Goal: Task Accomplishment & Management: Manage account settings

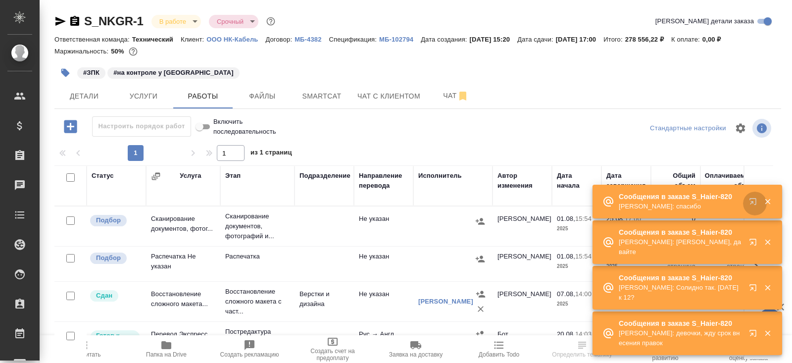
click at [754, 209] on icon "button" at bounding box center [755, 204] width 12 height 12
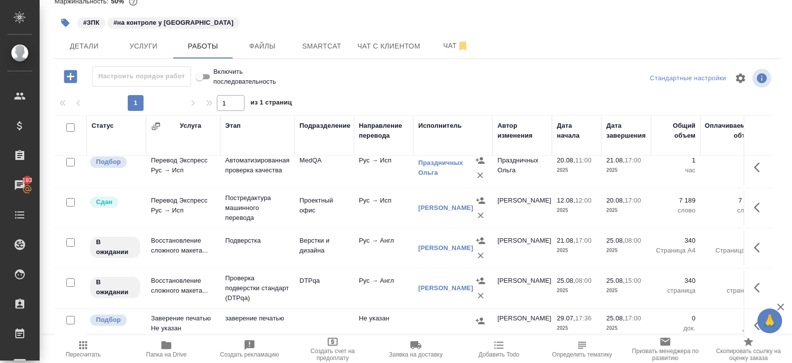
scroll to position [246, 0]
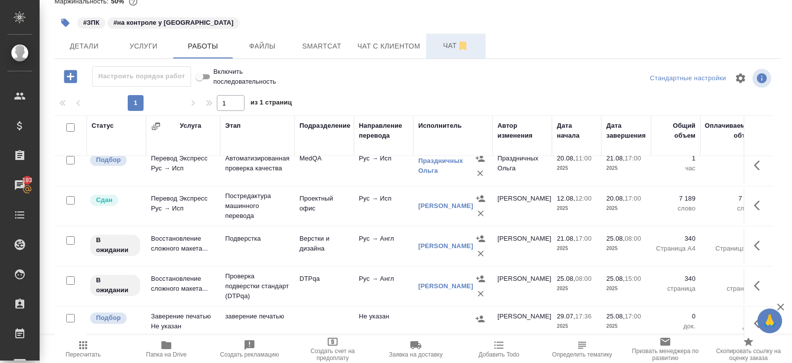
click at [457, 54] on button "Чат" at bounding box center [455, 46] width 59 height 25
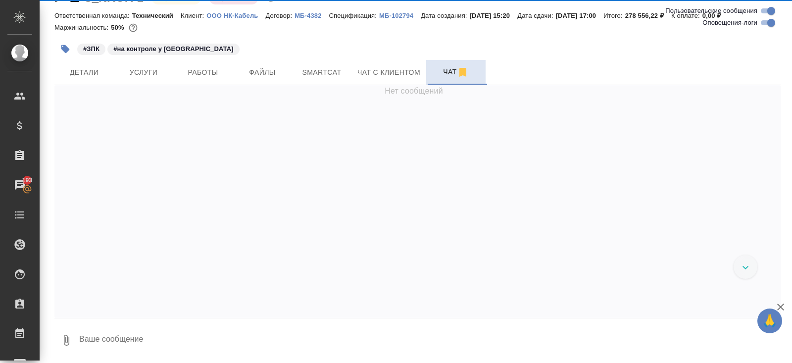
scroll to position [23, 0]
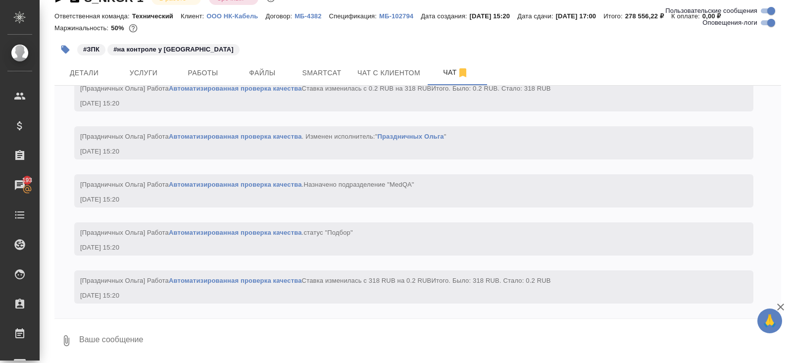
click at [764, 22] on input "Оповещения-логи" at bounding box center [771, 23] width 36 height 12
checkbox input "false"
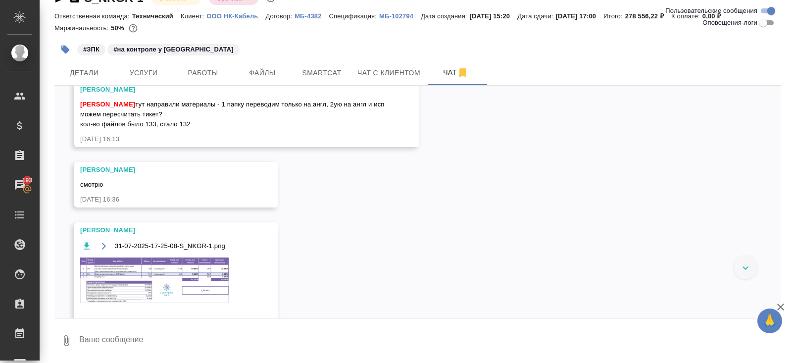
scroll to position [334, 0]
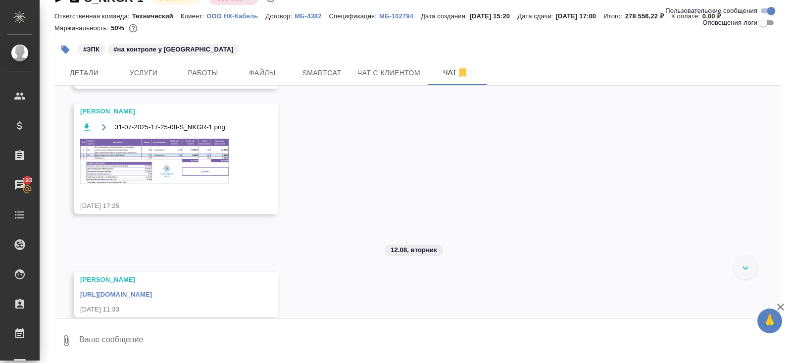
click at [127, 337] on textarea at bounding box center [429, 341] width 703 height 34
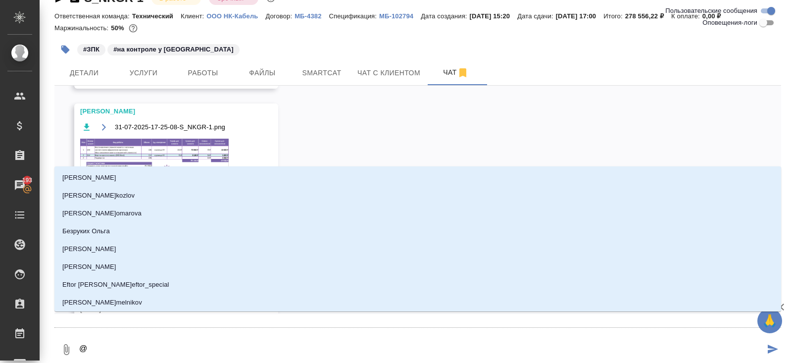
type textarea "@g"
type input "g"
type textarea "@gt"
type input "gt"
type textarea "@gtn"
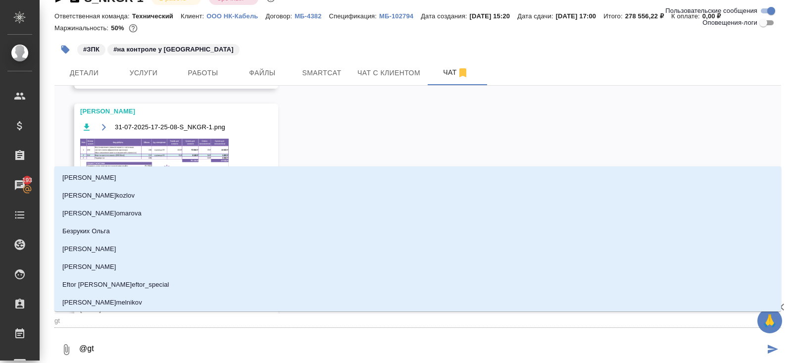
type input "gtn"
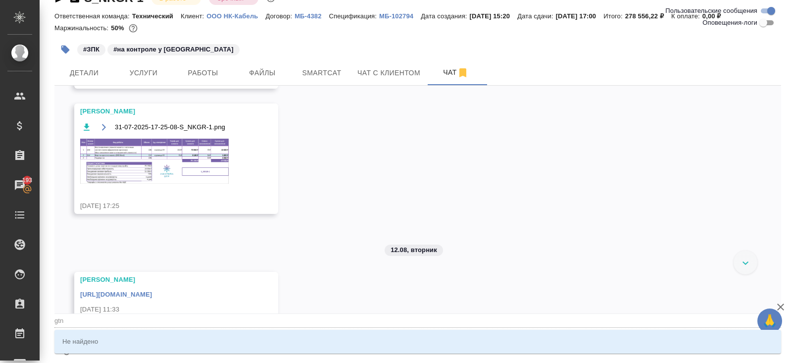
type textarea "@gtnh"
type input "gtnh"
type textarea "@gtnhj"
type input "gtnhj"
type textarea "@gtnh"
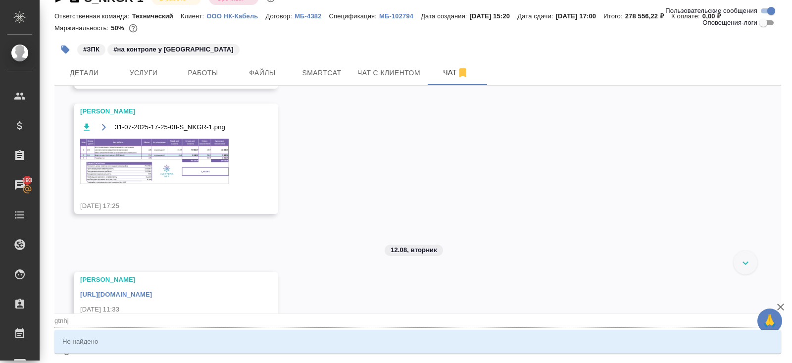
type input "gtnh"
type textarea "@gtn"
type input "gtn"
type textarea "@gt"
type input "gt"
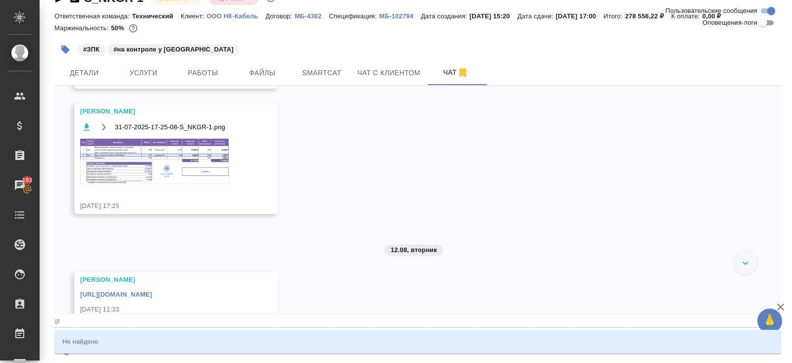
type textarea "@g"
type input "g"
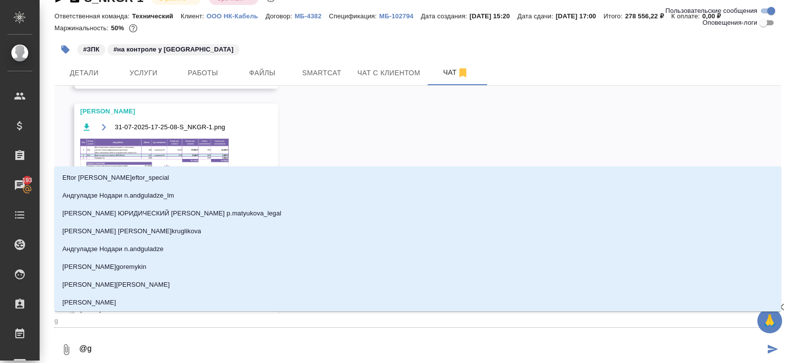
type textarea "@"
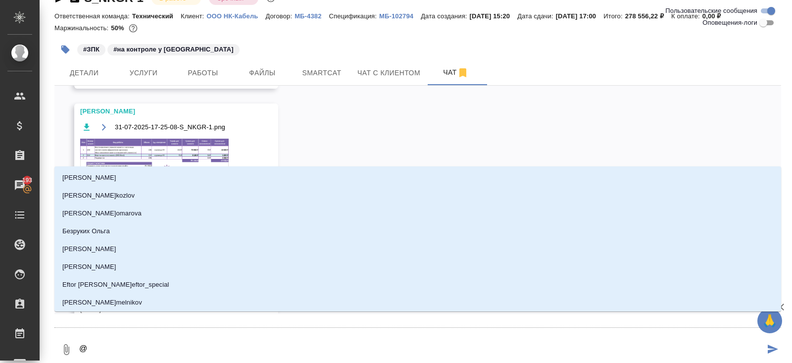
type textarea "@п"
type input "п"
type textarea "@пе"
type input "пе"
type textarea "@пет"
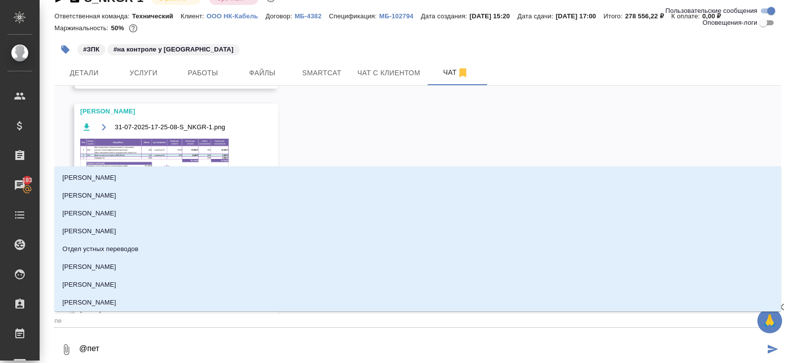
type input "пет"
type textarea "@петр"
type input "петр"
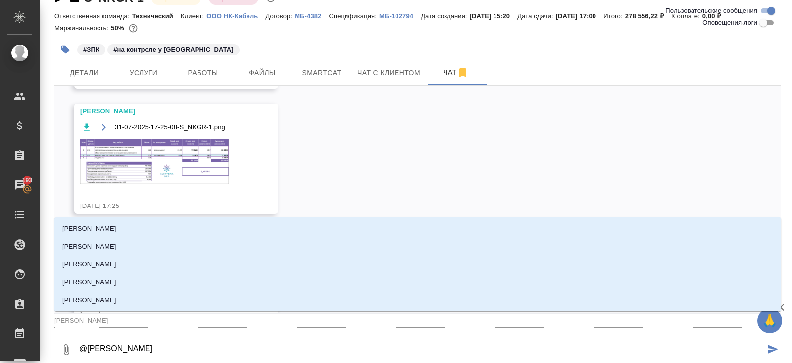
type textarea "@петро"
type input "петро"
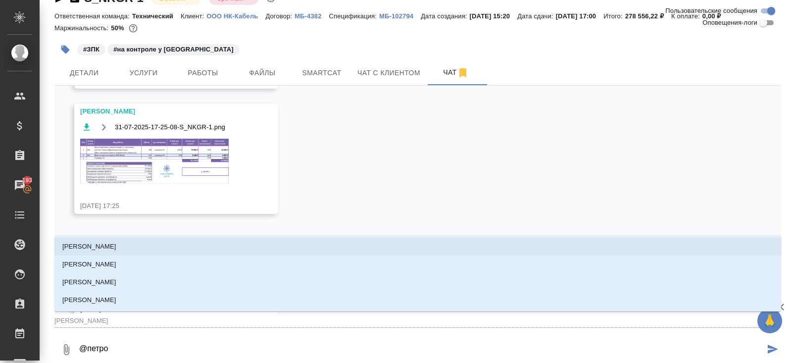
click at [87, 249] on p "Петрова Валерия" at bounding box center [89, 247] width 54 height 10
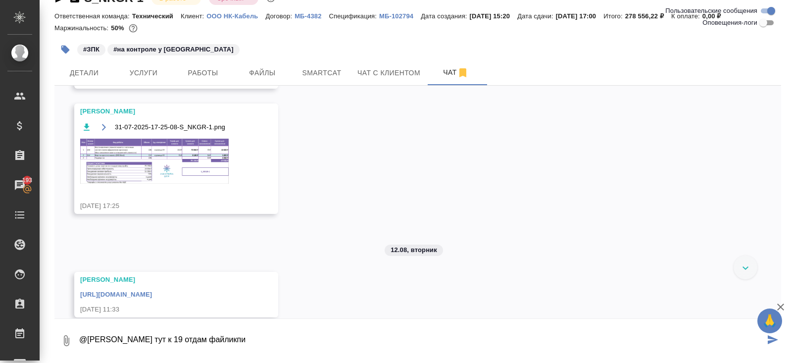
type textarea "@Петрова Валерия тут к 19 отдам файликпи"
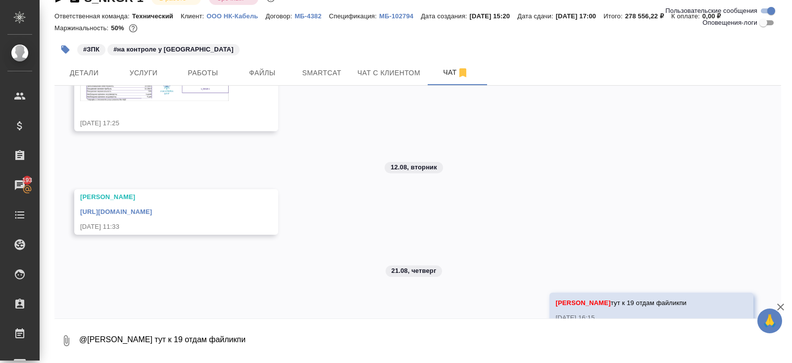
scroll to position [449, 0]
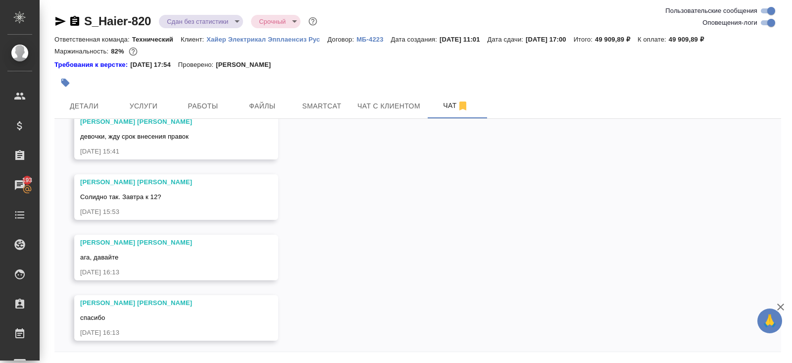
click at [772, 23] on input "Оповещения-логи" at bounding box center [771, 23] width 36 height 12
checkbox input "false"
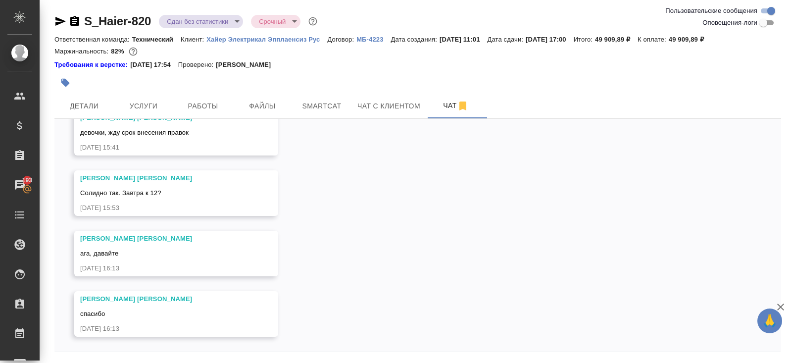
scroll to position [33, 0]
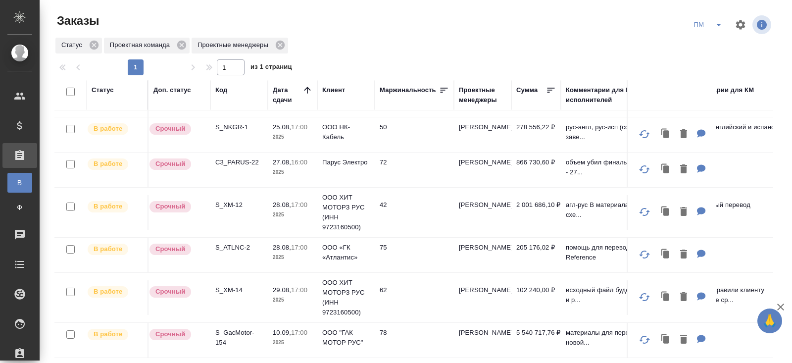
scroll to position [138, 0]
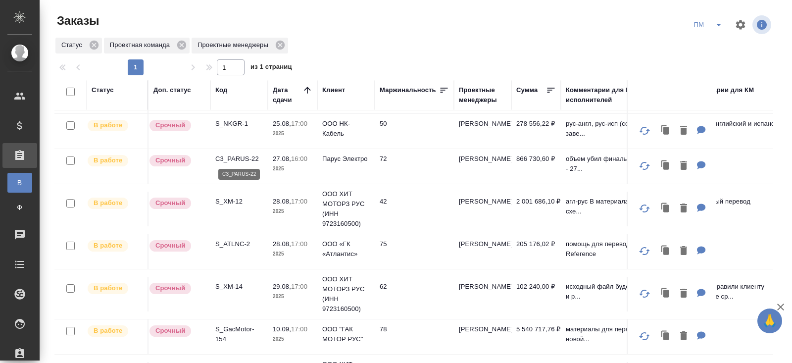
click at [237, 157] on p "C3_PARUS-22" at bounding box center [239, 159] width 48 height 10
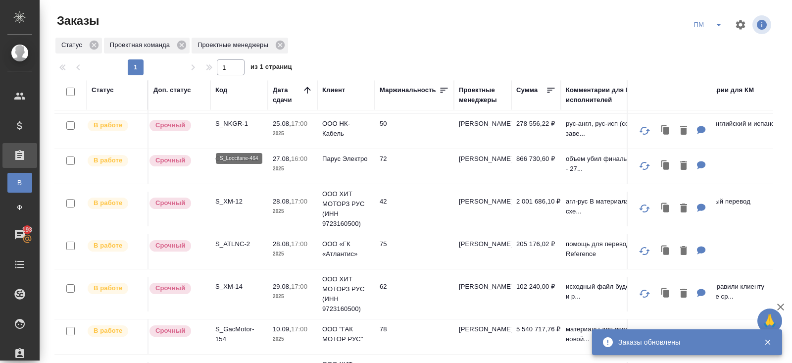
scroll to position [0, 0]
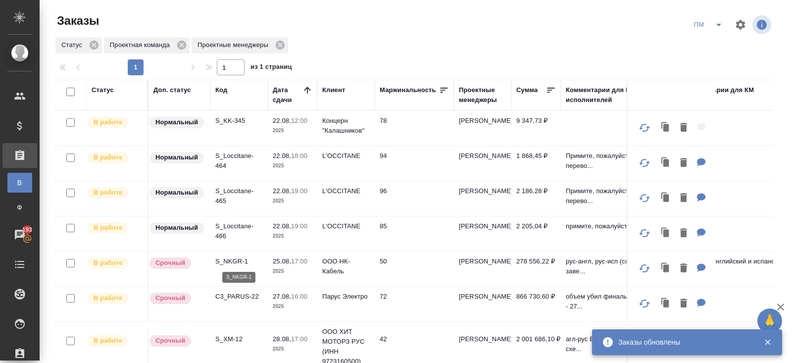
click at [231, 261] on p "S_NKGR-1" at bounding box center [239, 261] width 48 height 10
click at [722, 26] on icon "split button" at bounding box center [719, 25] width 12 height 12
click at [710, 44] on li "В работу!" at bounding box center [709, 45] width 50 height 16
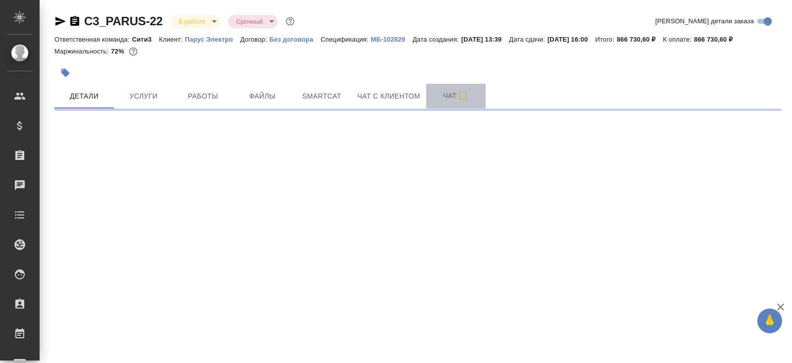
click at [451, 100] on span "Чат" at bounding box center [456, 96] width 48 height 12
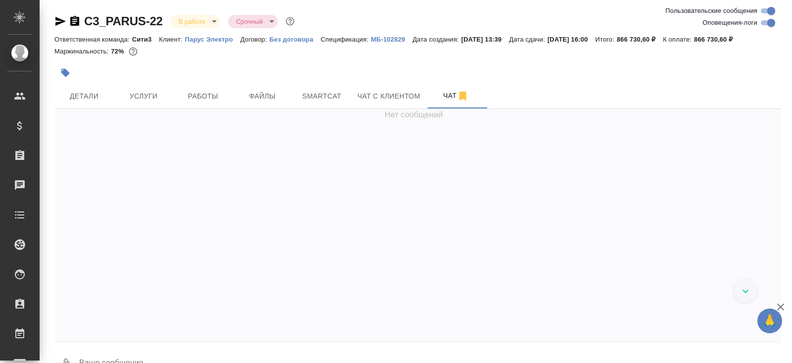
click at [764, 25] on input "Оповещения-логи" at bounding box center [771, 23] width 36 height 12
checkbox input "false"
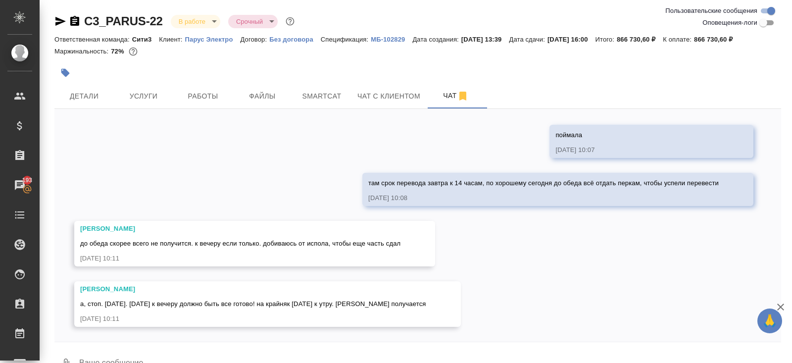
scroll to position [23, 0]
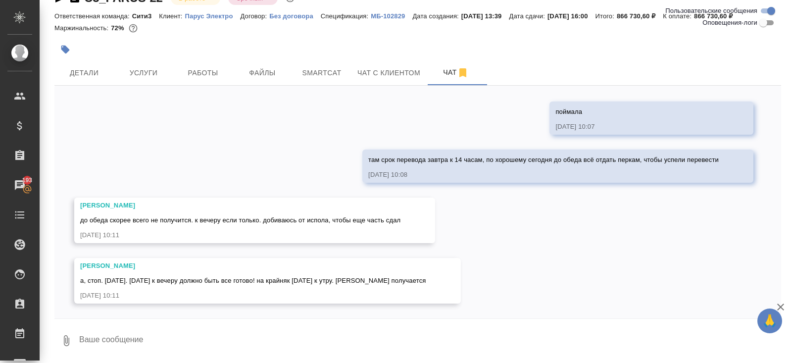
click at [164, 344] on textarea at bounding box center [429, 341] width 703 height 34
type textarea "ну если вы утром пришлете, то к 14 часам перевод не будет готов там много"
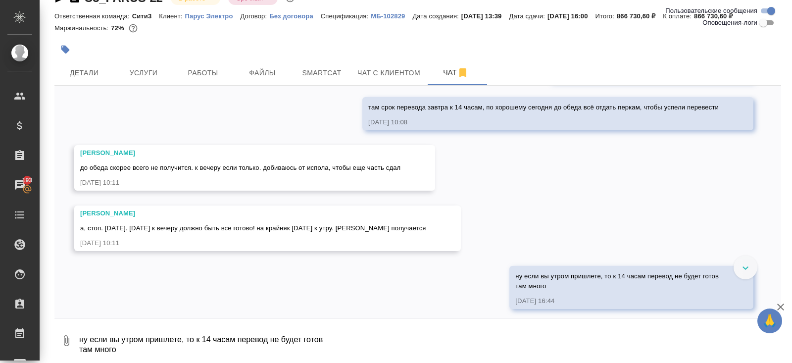
scroll to position [10619, 0]
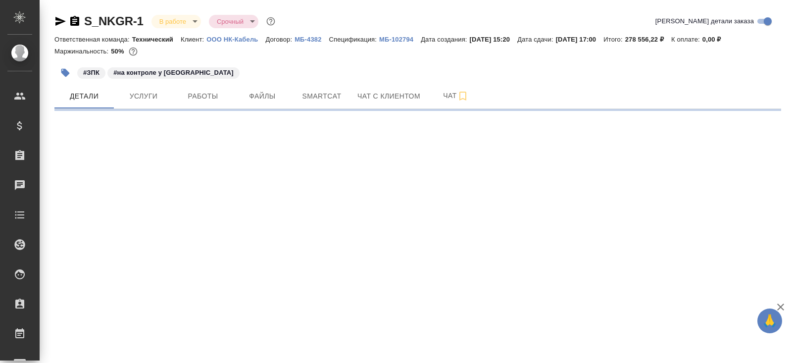
select select "RU"
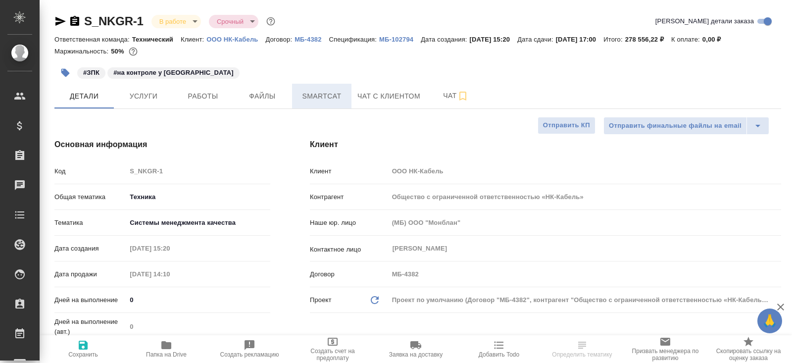
type textarea "x"
click at [319, 98] on span "Smartcat" at bounding box center [322, 96] width 48 height 12
type textarea "x"
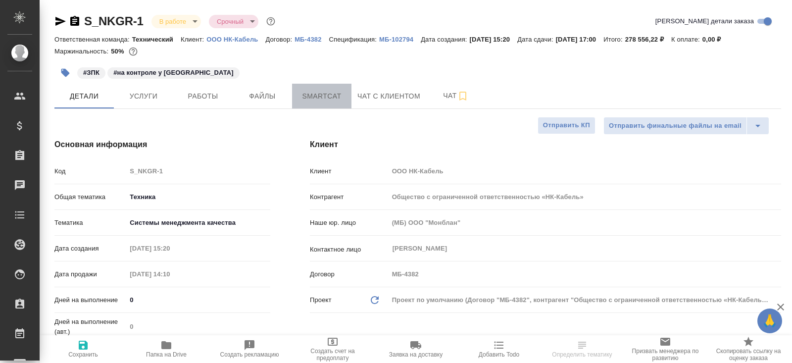
type textarea "x"
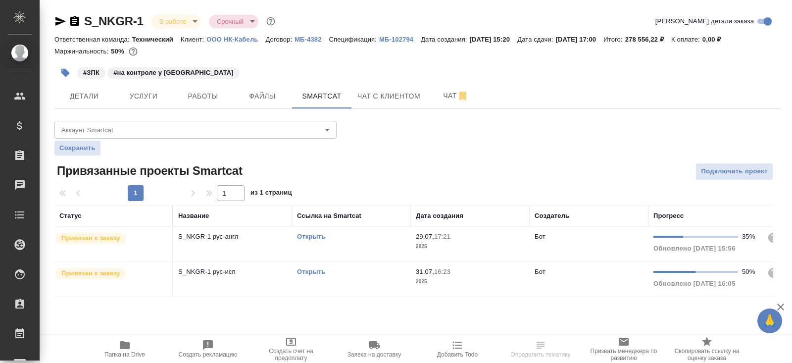
click at [309, 238] on link "Открыть" at bounding box center [311, 236] width 28 height 7
click at [203, 99] on span "Работы" at bounding box center [203, 96] width 48 height 12
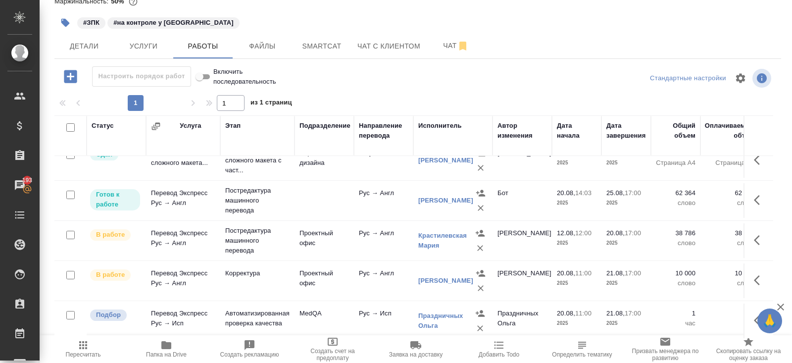
scroll to position [102, 0]
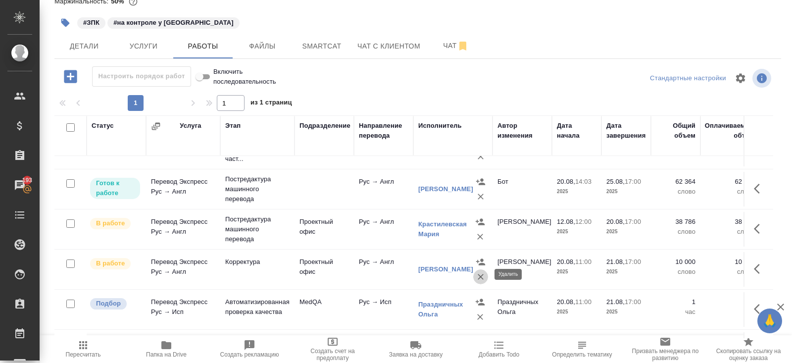
click at [479, 275] on icon "button" at bounding box center [481, 277] width 6 height 6
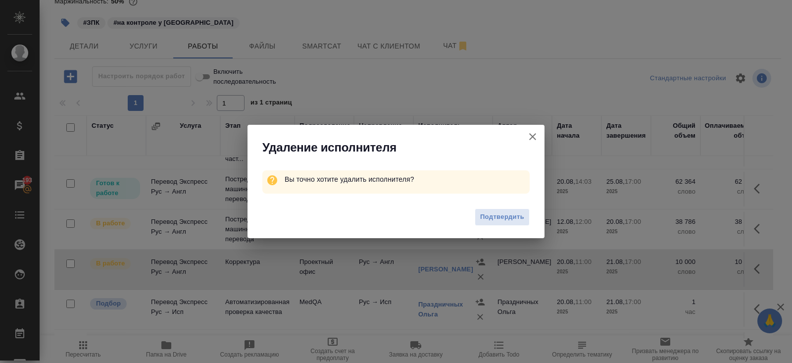
click at [501, 214] on span "Подтвердить" at bounding box center [502, 216] width 44 height 11
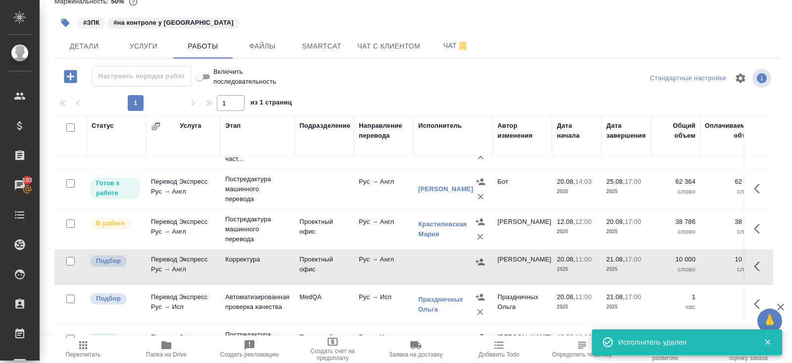
click at [759, 267] on icon "button" at bounding box center [760, 266] width 12 height 12
click at [720, 265] on icon "button" at bounding box center [722, 265] width 7 height 9
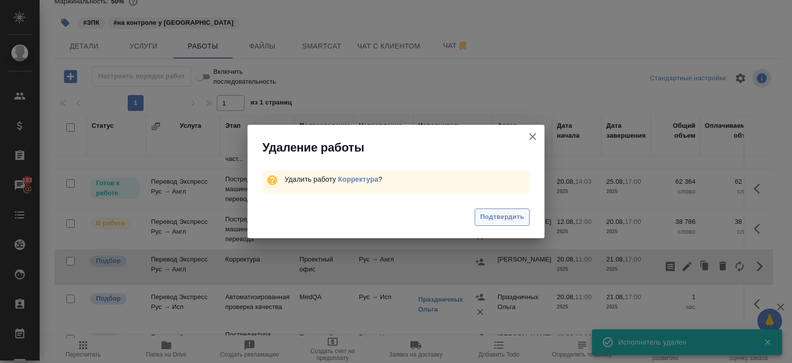
click at [498, 218] on span "Подтвердить" at bounding box center [502, 216] width 44 height 11
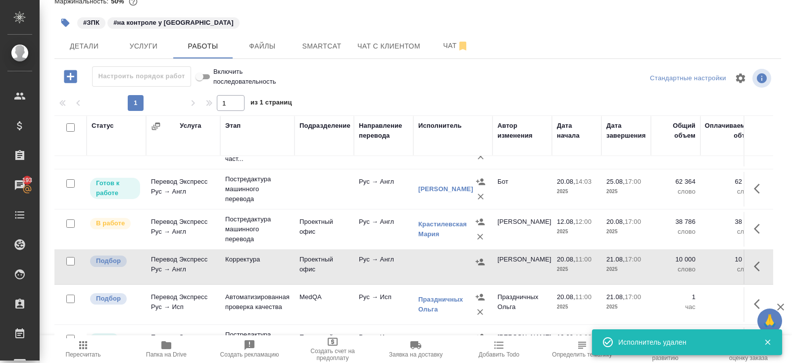
scroll to position [76, 0]
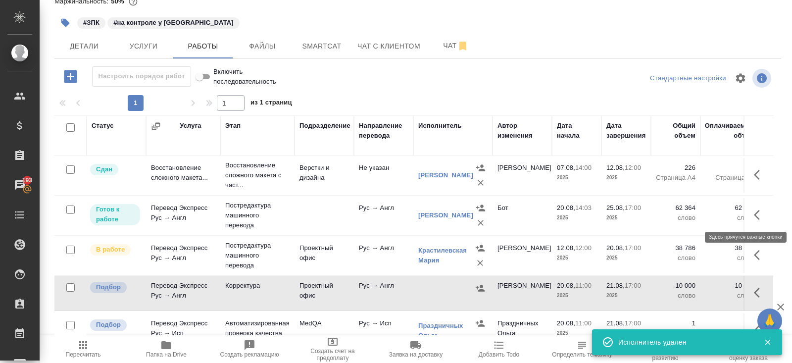
click at [758, 215] on icon "button" at bounding box center [760, 215] width 12 height 12
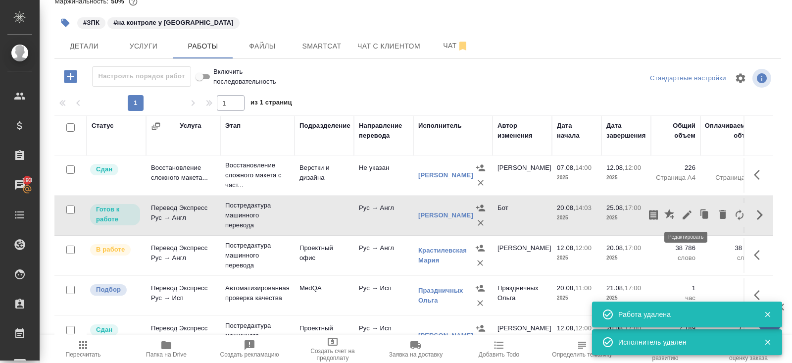
click at [687, 213] on icon "button" at bounding box center [687, 214] width 9 height 9
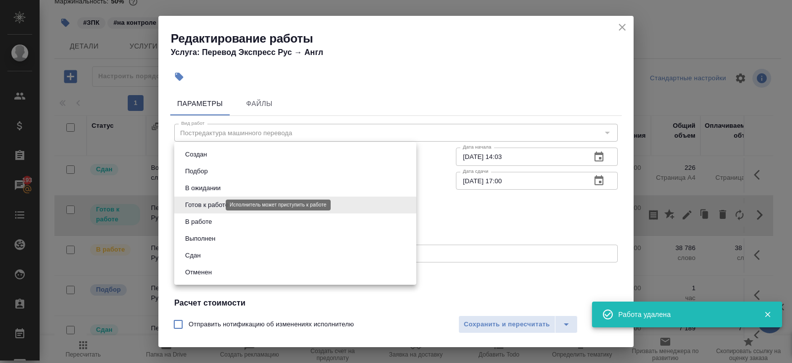
click at [207, 208] on body "🙏 .cls-1 fill:#fff; AWATERA Belyakova Yulia Клиенты Спецификации Заказы 193 Чат…" at bounding box center [396, 181] width 792 height 363
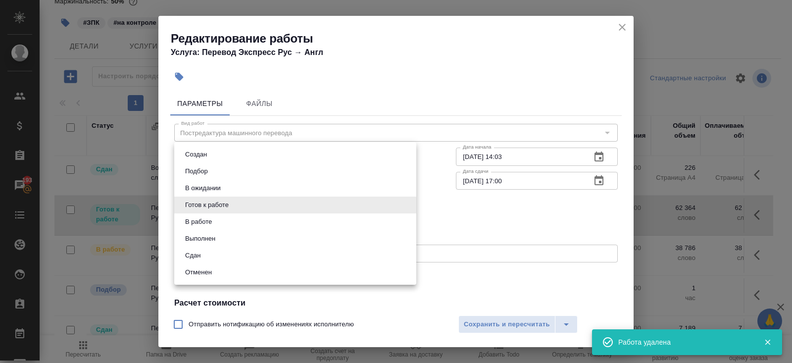
click at [208, 239] on button "Выполнен" at bounding box center [200, 238] width 36 height 11
type input "completed"
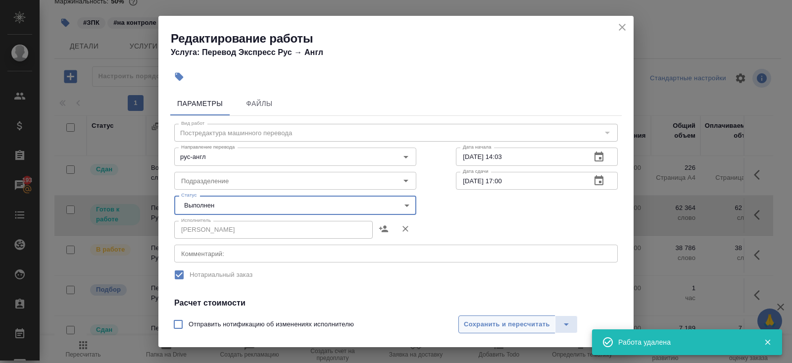
click at [475, 325] on span "Сохранить и пересчитать" at bounding box center [507, 324] width 86 height 11
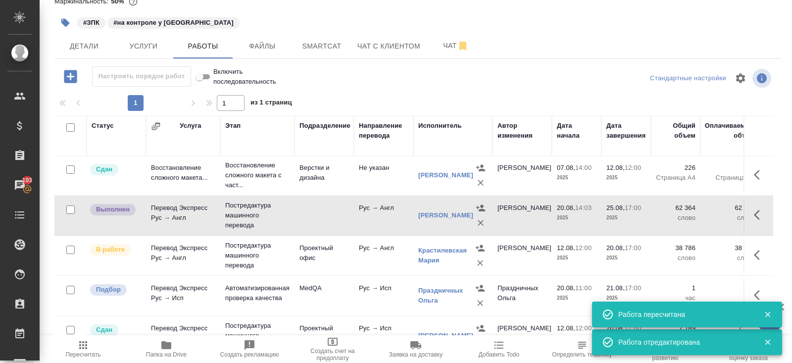
click at [760, 253] on icon "button" at bounding box center [760, 255] width 12 height 12
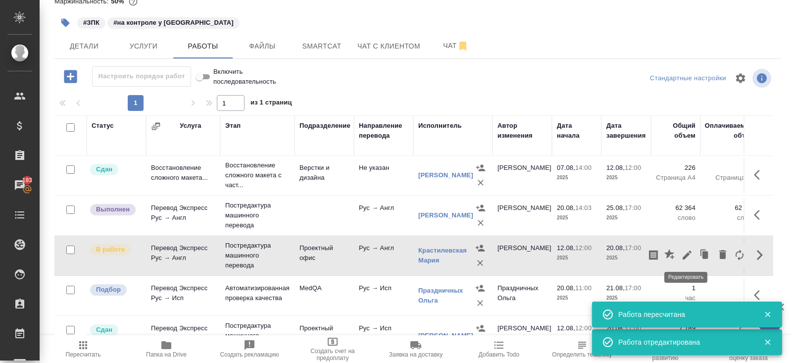
click at [689, 254] on icon "button" at bounding box center [687, 255] width 12 height 12
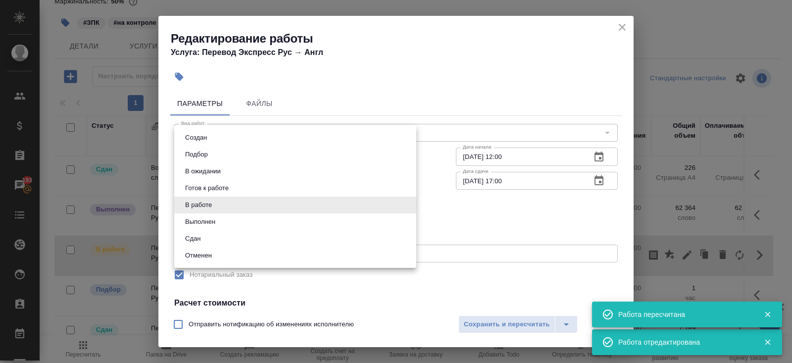
click at [220, 206] on body "🙏 .cls-1 fill:#fff; AWATERA Belyakova Yulia Клиенты Спецификации Заказы 193 Чат…" at bounding box center [396, 181] width 792 height 363
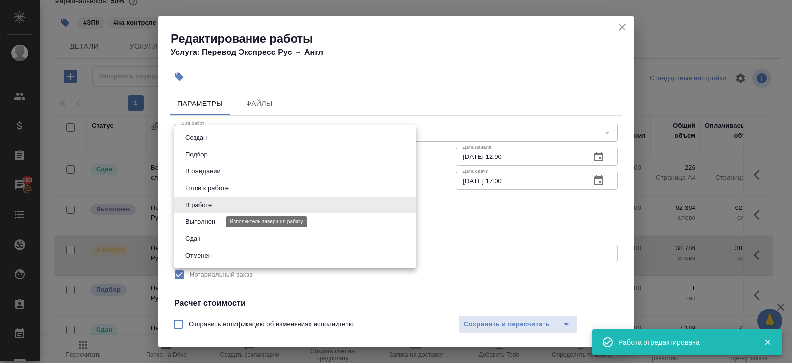
click at [213, 221] on button "Выполнен" at bounding box center [200, 221] width 36 height 11
type input "completed"
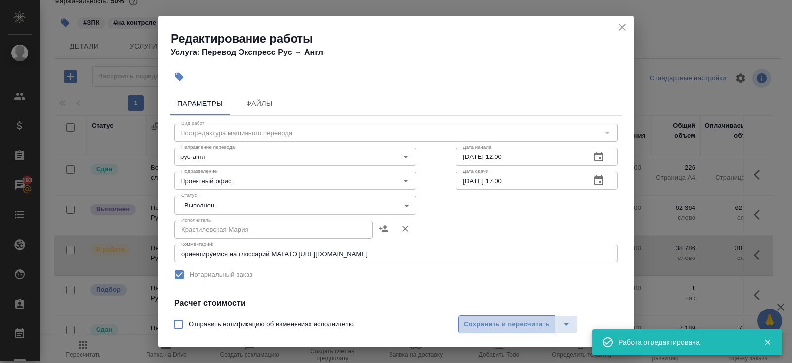
click at [466, 320] on span "Сохранить и пересчитать" at bounding box center [507, 324] width 86 height 11
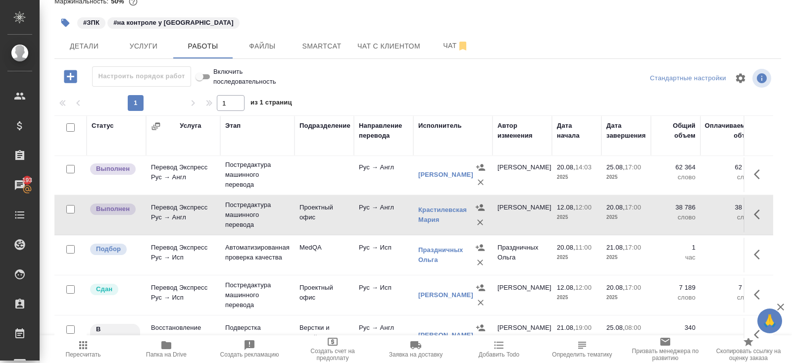
scroll to position [136, 0]
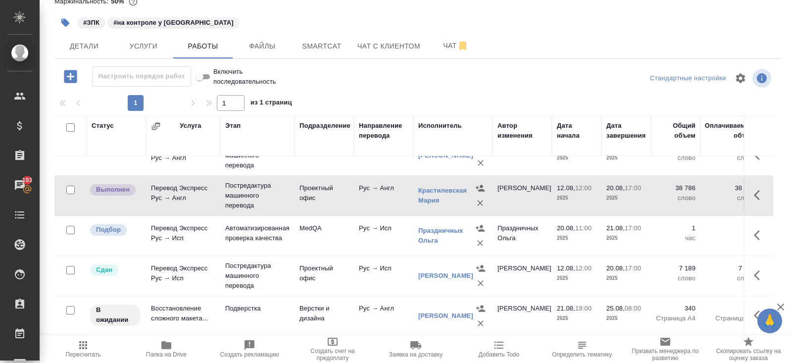
click at [333, 57] on td "Проектный офис" at bounding box center [324, 40] width 59 height 35
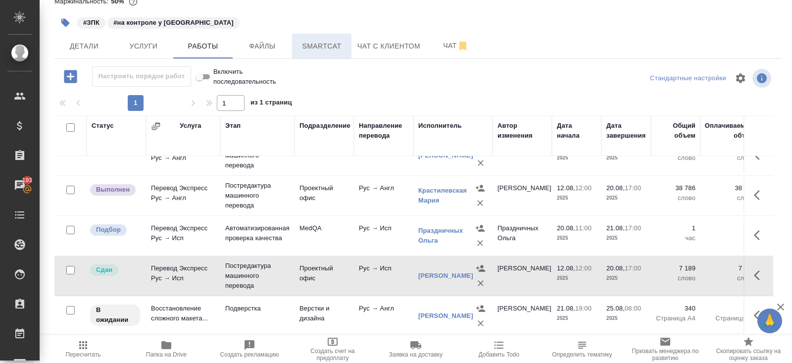
click at [331, 52] on button "Smartcat" at bounding box center [321, 46] width 59 height 25
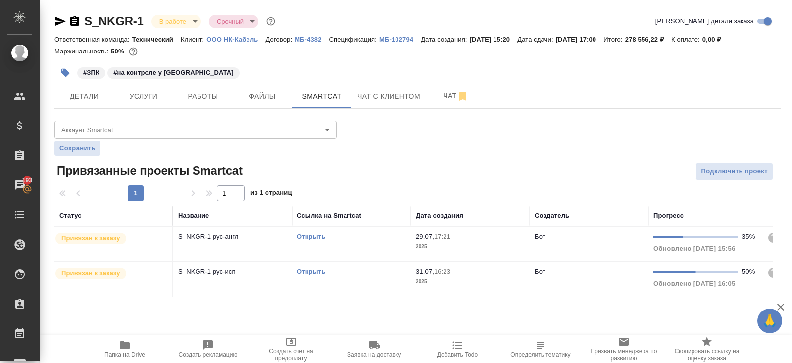
click at [359, 240] on div "Открыть" at bounding box center [351, 237] width 109 height 10
click at [210, 101] on span "Работы" at bounding box center [203, 96] width 48 height 12
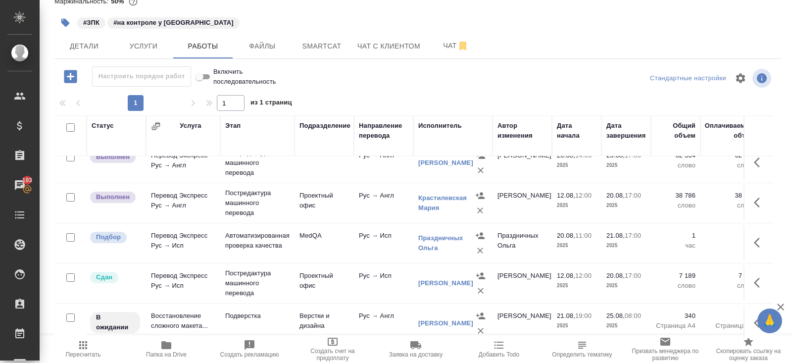
scroll to position [130, 0]
click at [176, 343] on span "Папка на Drive" at bounding box center [166, 348] width 71 height 19
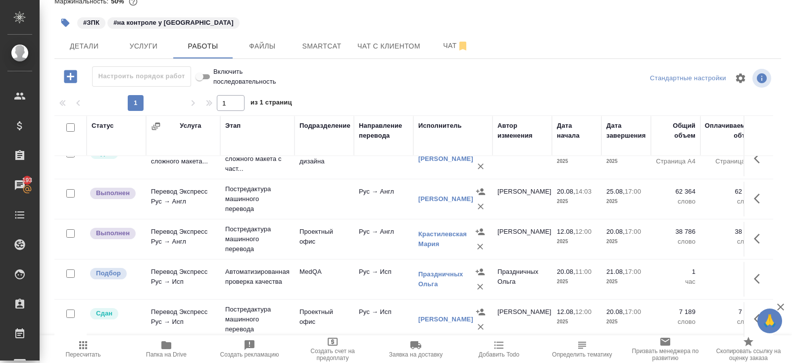
scroll to position [77, 0]
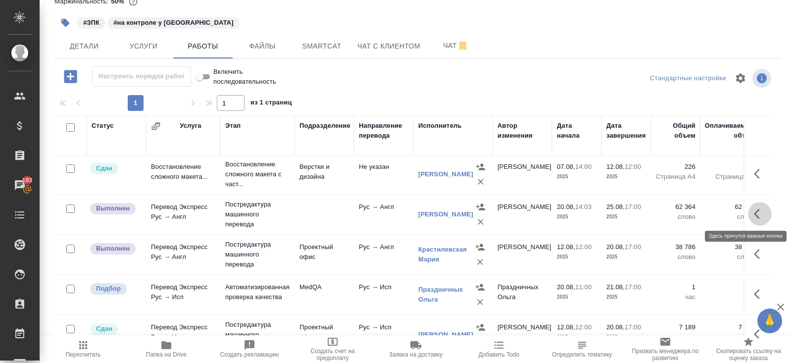
click at [758, 211] on icon "button" at bounding box center [760, 214] width 12 height 12
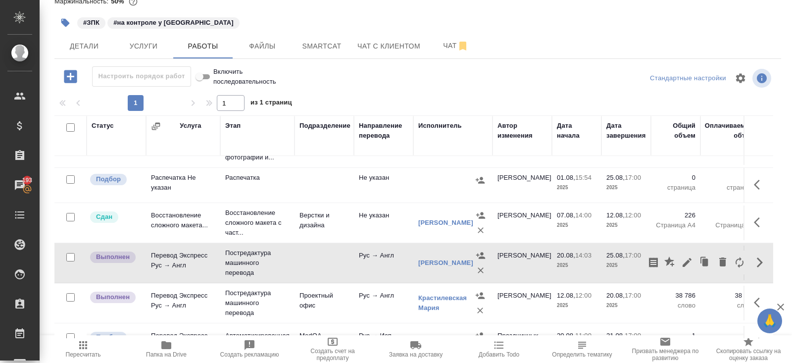
scroll to position [39, 0]
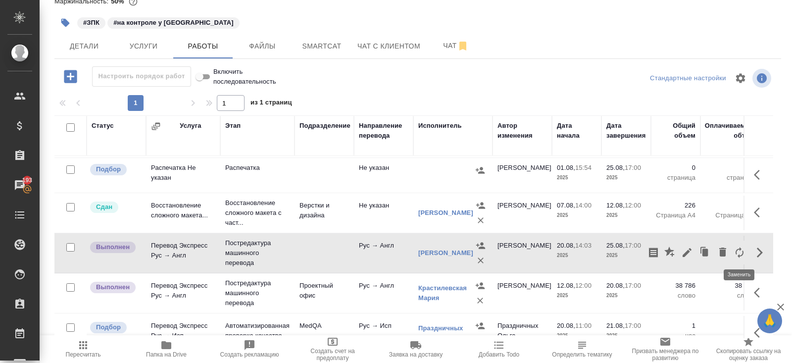
click at [743, 252] on icon "button" at bounding box center [740, 252] width 8 height 11
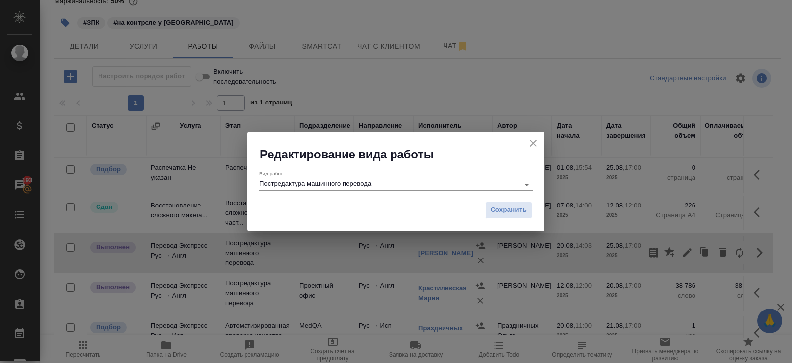
click at [515, 182] on div "Постредактура машинного перевода" at bounding box center [395, 184] width 273 height 12
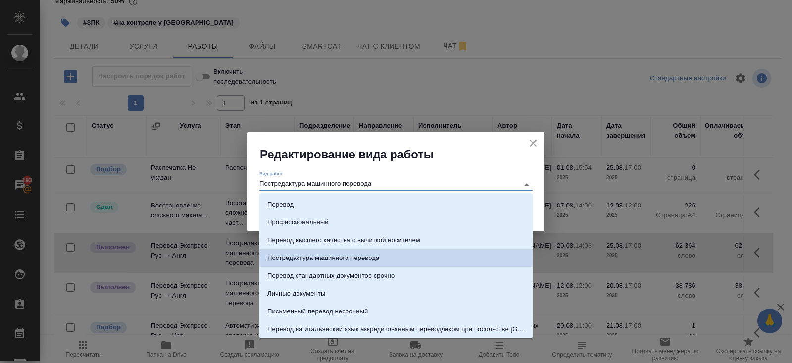
click at [391, 181] on input "Постредактура машинного перевода" at bounding box center [386, 184] width 254 height 12
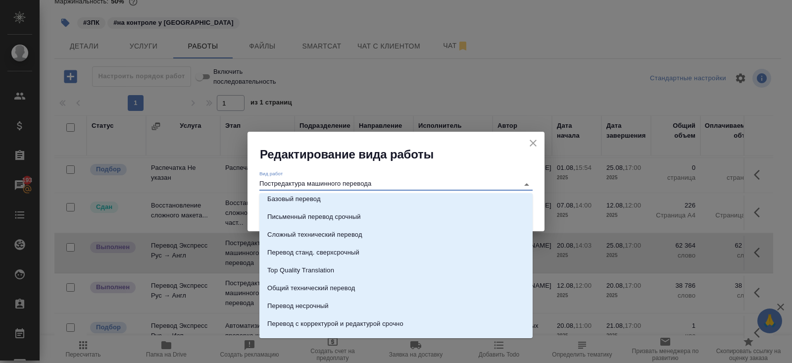
scroll to position [281, 0]
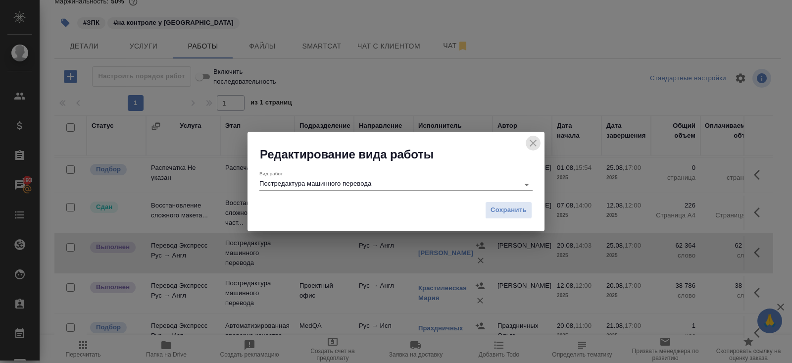
click at [539, 140] on icon "close" at bounding box center [533, 143] width 12 height 12
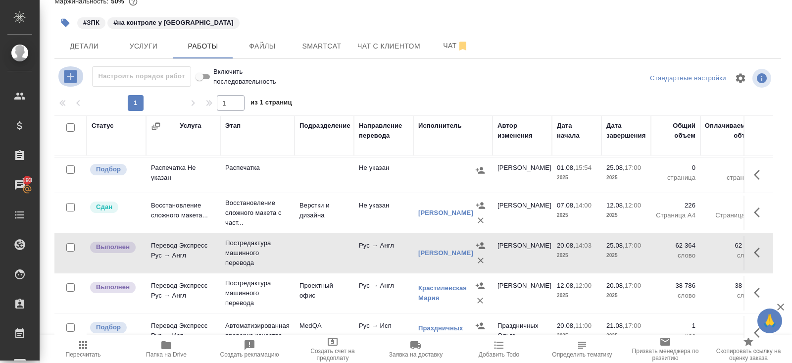
click at [75, 82] on icon "button" at bounding box center [70, 76] width 13 height 13
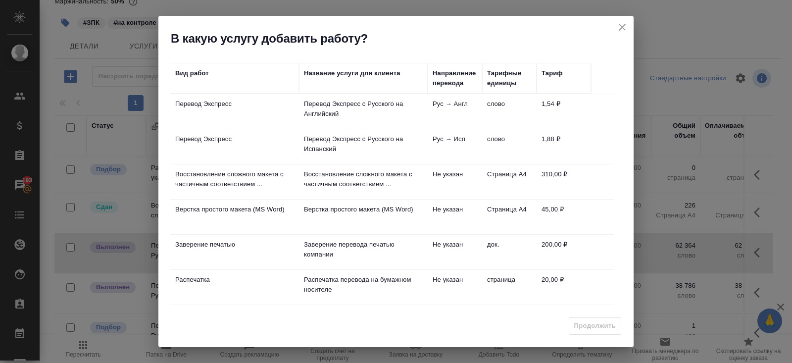
click at [616, 34] on h2 "В какую услугу добавить работу?" at bounding box center [402, 39] width 463 height 16
click at [398, 102] on p "Перевод Экспресс с Русского на Английский" at bounding box center [363, 109] width 119 height 20
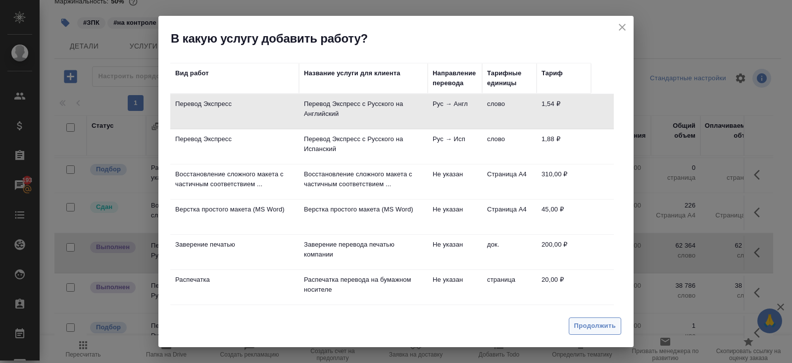
click at [580, 324] on span "Продолжить" at bounding box center [595, 325] width 42 height 11
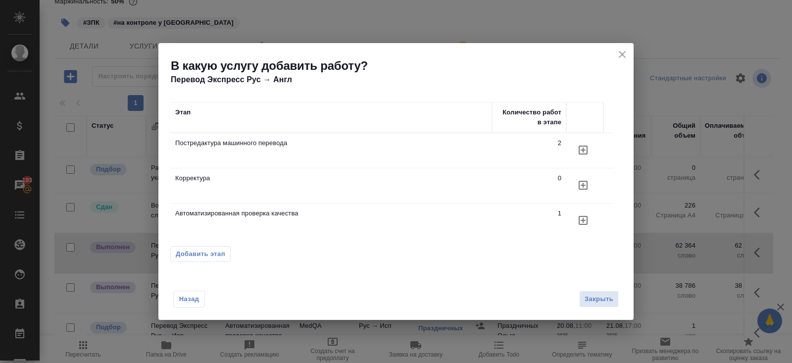
click at [581, 156] on icon "button" at bounding box center [583, 150] width 12 height 12
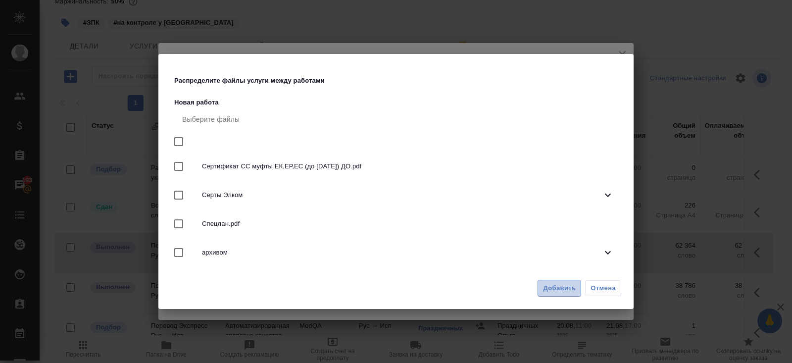
click at [567, 287] on span "Добавить" at bounding box center [559, 288] width 33 height 11
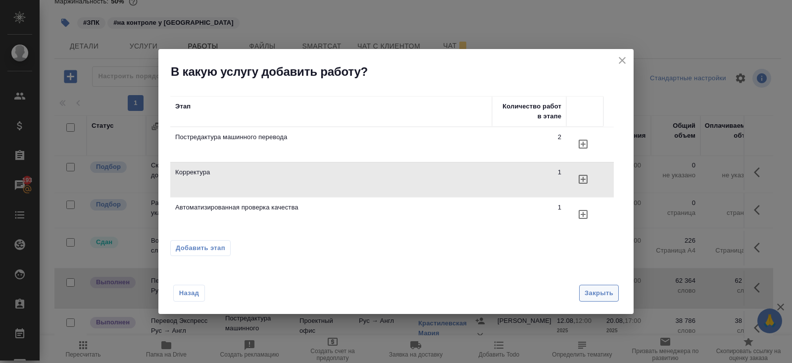
click at [604, 293] on span "Закрыть" at bounding box center [599, 293] width 29 height 11
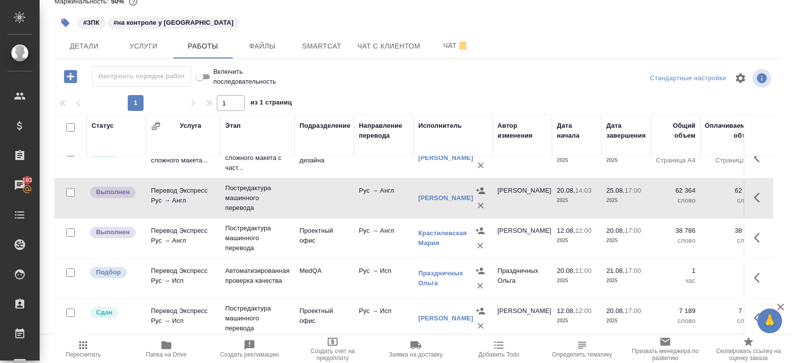
scroll to position [136, 0]
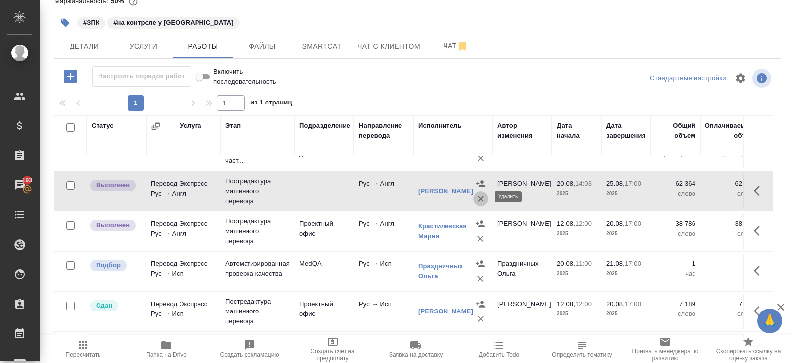
click at [477, 196] on icon "button" at bounding box center [481, 199] width 10 height 10
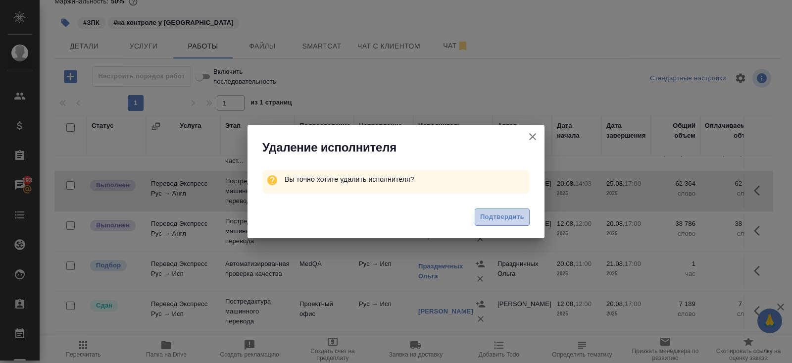
click at [504, 213] on span "Подтвердить" at bounding box center [502, 216] width 44 height 11
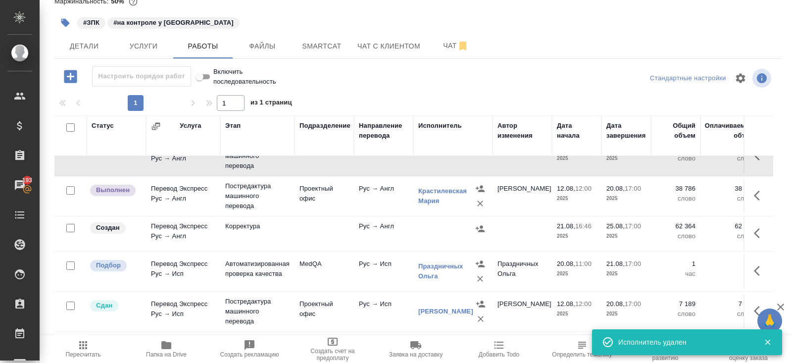
scroll to position [92, 0]
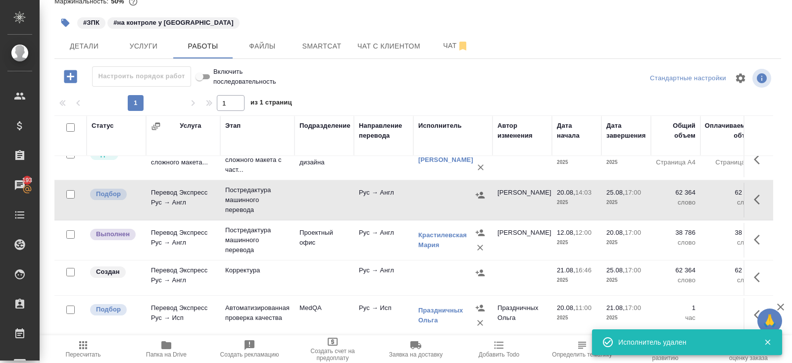
click at [757, 188] on button "button" at bounding box center [760, 200] width 24 height 24
click at [725, 196] on icon "button" at bounding box center [722, 199] width 7 height 9
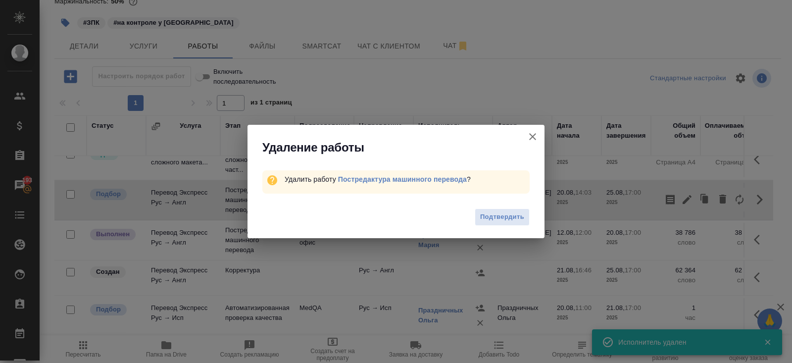
click at [502, 211] on button "Подтвердить" at bounding box center [502, 216] width 55 height 17
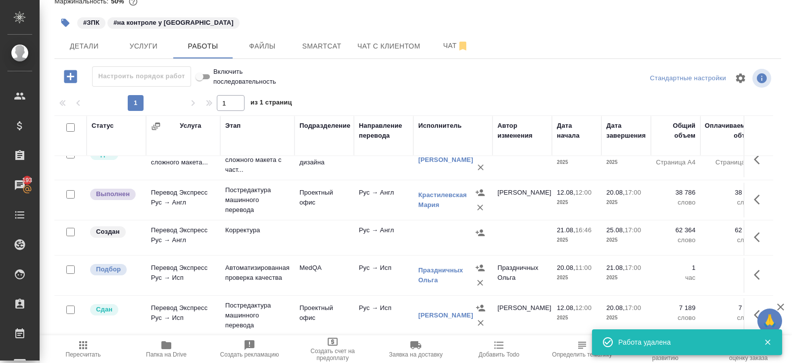
click at [764, 235] on icon "button" at bounding box center [760, 237] width 12 height 12
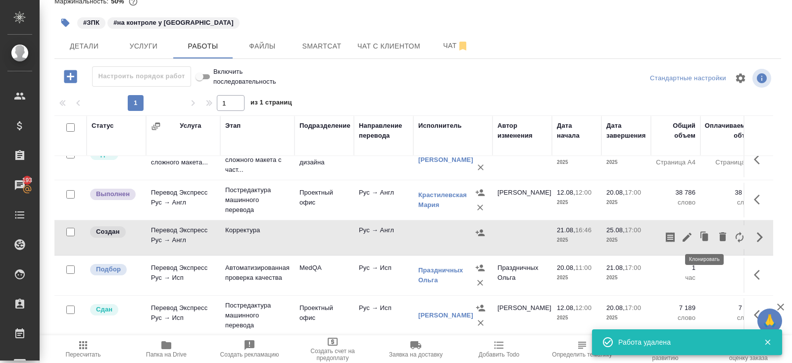
click at [690, 234] on icon "button" at bounding box center [687, 237] width 12 height 12
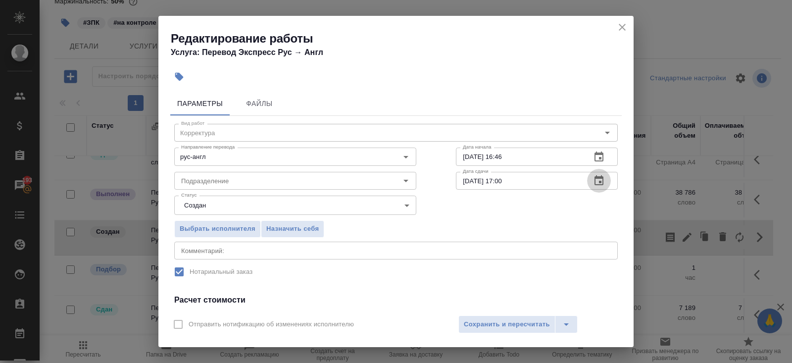
click at [608, 185] on button "button" at bounding box center [599, 181] width 24 height 24
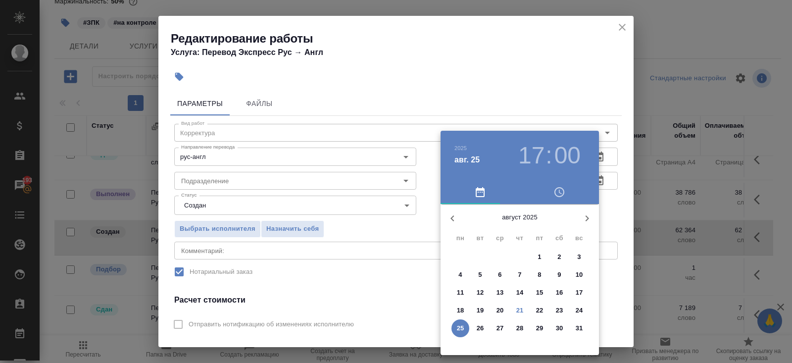
click at [520, 311] on p "21" at bounding box center [519, 310] width 7 height 10
type input "21.08.2025 17:00"
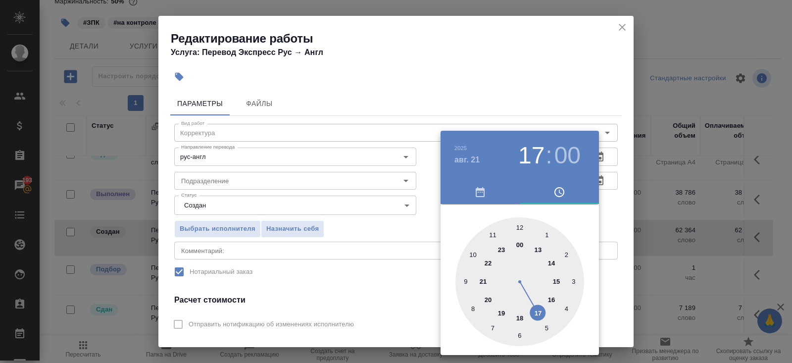
click at [399, 275] on div at bounding box center [396, 181] width 792 height 363
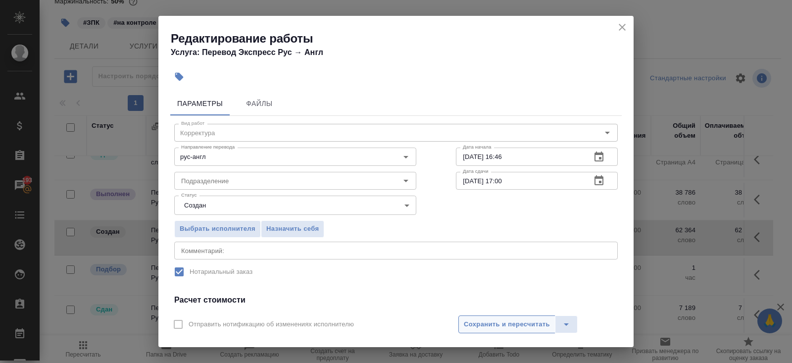
click at [470, 322] on span "Сохранить и пересчитать" at bounding box center [507, 324] width 86 height 11
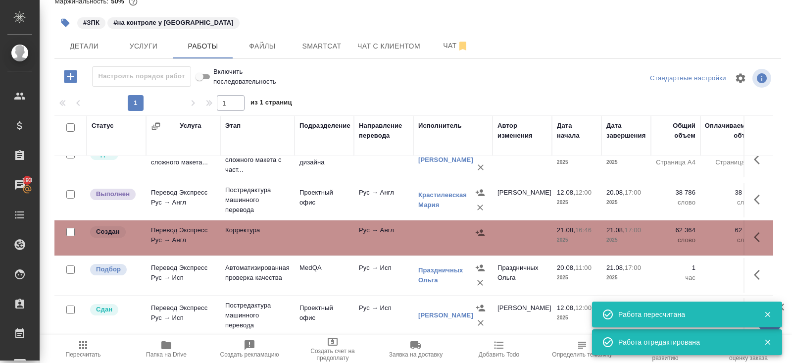
click at [480, 230] on icon "button" at bounding box center [480, 233] width 10 height 10
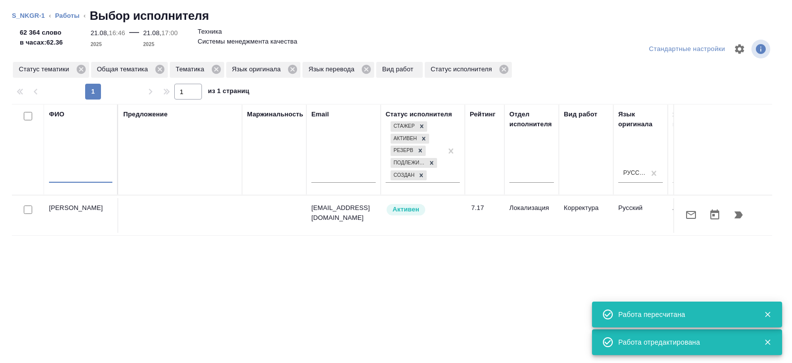
click at [97, 181] on input "text" at bounding box center [80, 176] width 63 height 12
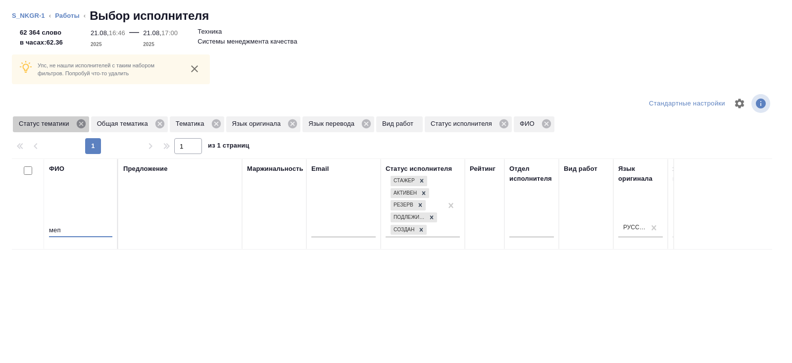
click at [85, 125] on icon at bounding box center [80, 123] width 9 height 9
click at [73, 229] on input "меп" at bounding box center [80, 231] width 63 height 12
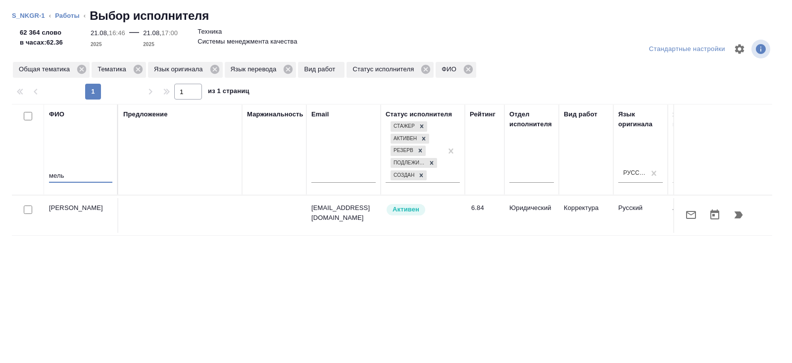
type input "мель"
click at [740, 216] on icon "button" at bounding box center [739, 214] width 8 height 7
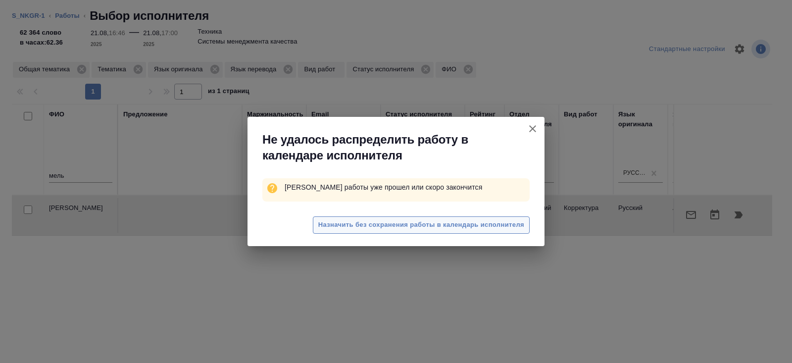
click at [460, 227] on span "Назначить без сохранения работы в календарь исполнителя" at bounding box center [421, 224] width 206 height 11
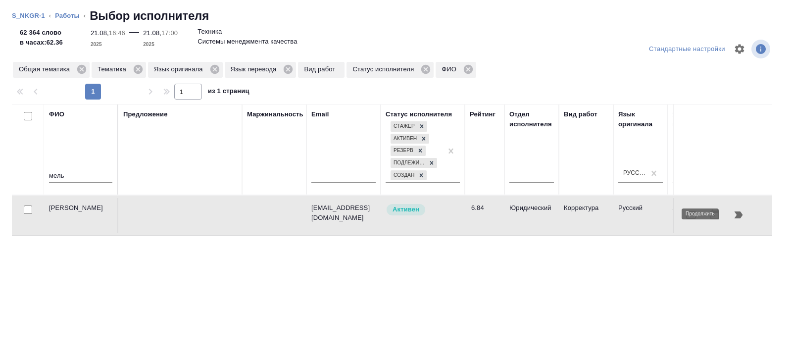
click at [733, 217] on icon "button" at bounding box center [739, 215] width 12 height 12
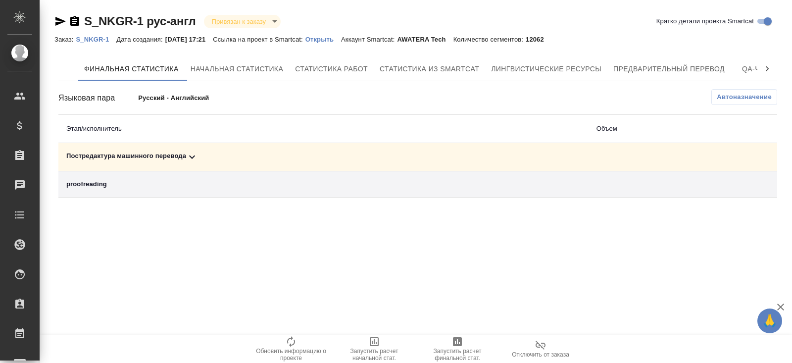
click at [735, 96] on span "Автоназначение" at bounding box center [744, 97] width 55 height 10
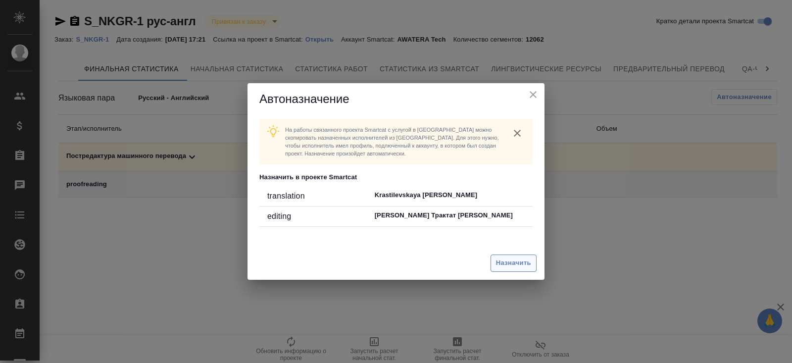
click at [507, 267] on span "Назначить" at bounding box center [513, 262] width 35 height 11
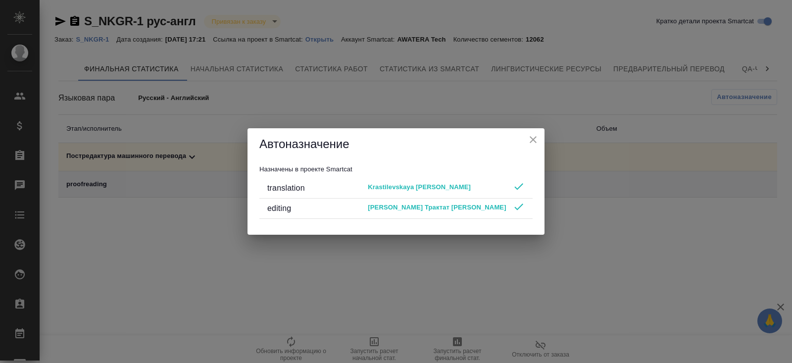
click at [309, 273] on div "Автоназначение Назначены в проекте Smartcat translation Krastilevskaya Maria ed…" at bounding box center [396, 181] width 792 height 363
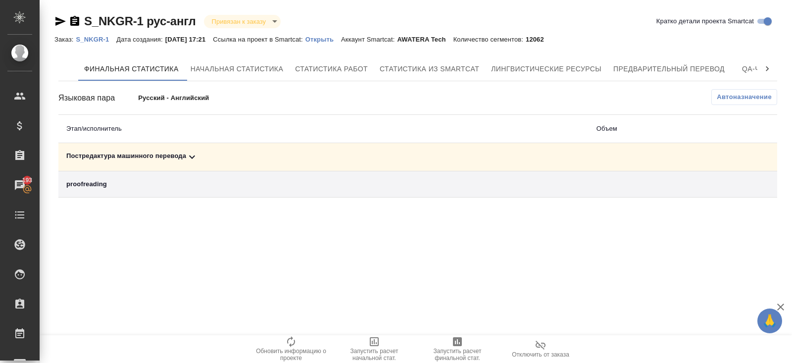
click at [451, 344] on span "Запустить расчет финальной стат." at bounding box center [457, 349] width 71 height 26
click at [339, 41] on p "Открыть" at bounding box center [323, 39] width 36 height 7
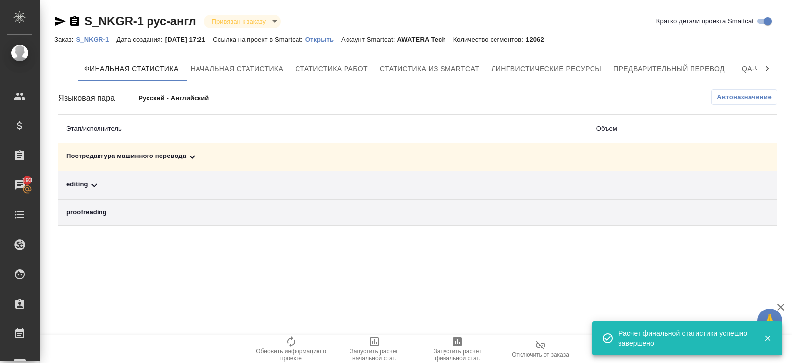
click at [95, 191] on td "editing" at bounding box center [323, 185] width 530 height 28
click at [92, 213] on div "proofreading" at bounding box center [323, 212] width 514 height 10
click at [729, 103] on button "Автоназначение" at bounding box center [744, 97] width 66 height 16
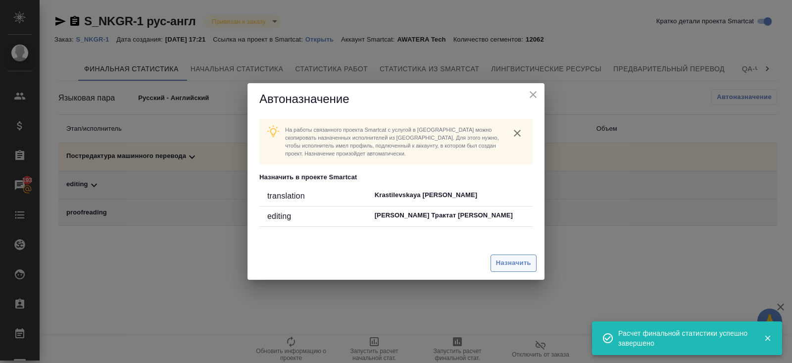
click at [509, 265] on span "Назначить" at bounding box center [513, 262] width 35 height 11
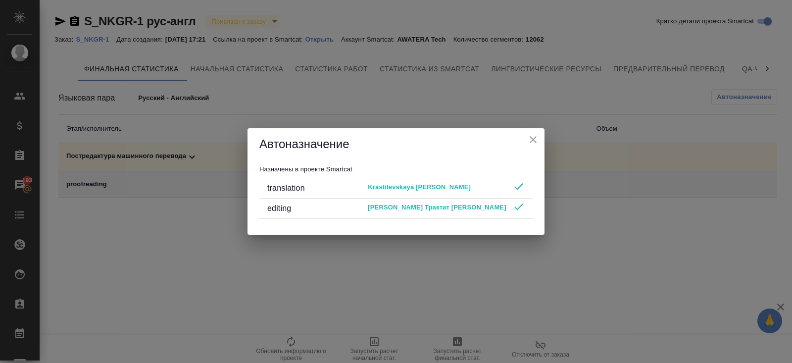
click at [390, 278] on div "Автоназначение Назначены в проекте Smartcat translation Krastilevskaya Maria ed…" at bounding box center [396, 181] width 792 height 363
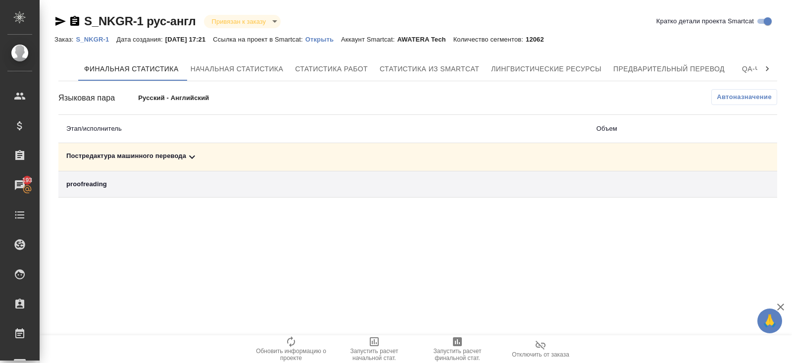
click at [187, 159] on div "Постредактура машинного перевода" at bounding box center [323, 157] width 514 height 12
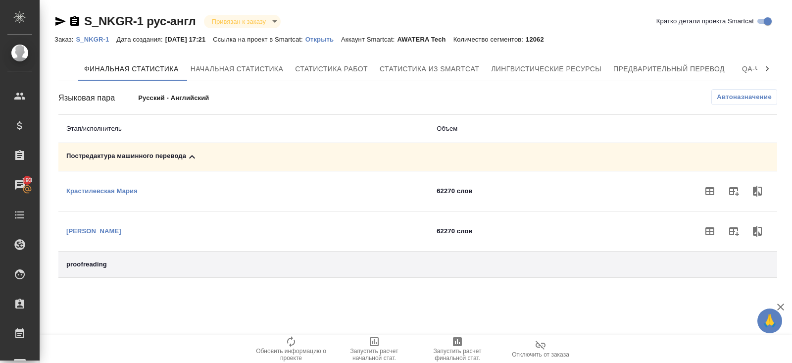
click at [113, 268] on td "proofreading" at bounding box center [243, 264] width 370 height 26
click at [738, 194] on icon "button" at bounding box center [734, 191] width 12 height 12
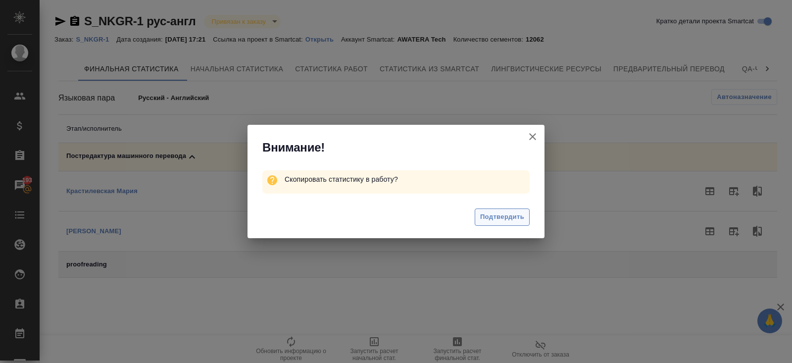
click at [506, 217] on span "Подтвердить" at bounding box center [502, 216] width 44 height 11
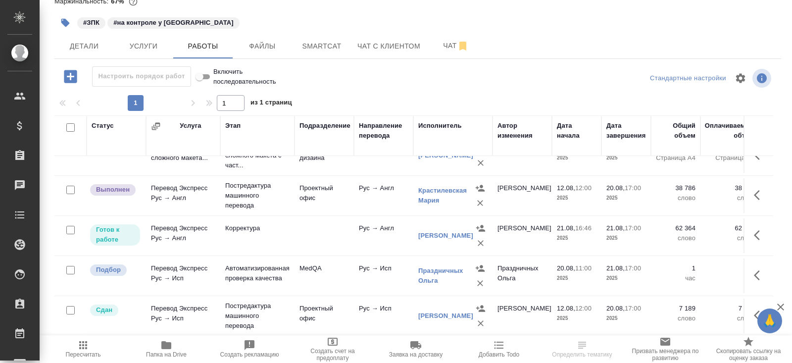
scroll to position [100, 0]
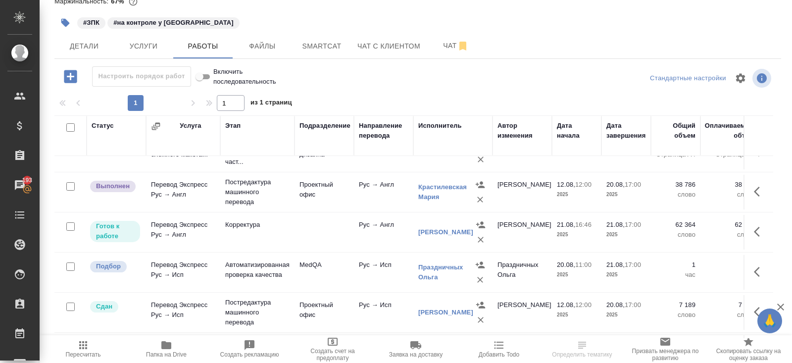
click at [757, 227] on icon "button" at bounding box center [757, 232] width 6 height 10
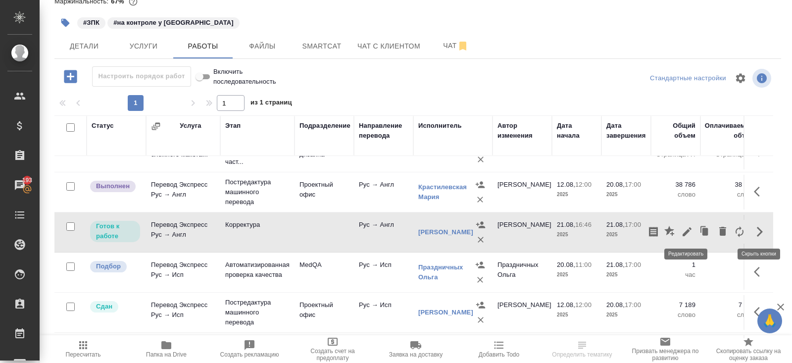
click at [687, 233] on icon "button" at bounding box center [687, 232] width 12 height 12
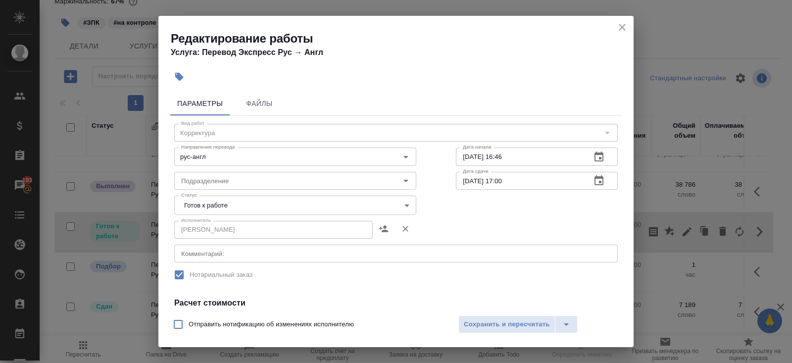
click at [221, 205] on body "🙏 .cls-1 fill:#fff; AWATERA Belyakova Yulia Клиенты Спецификации Заказы 193 Чат…" at bounding box center [396, 181] width 792 height 363
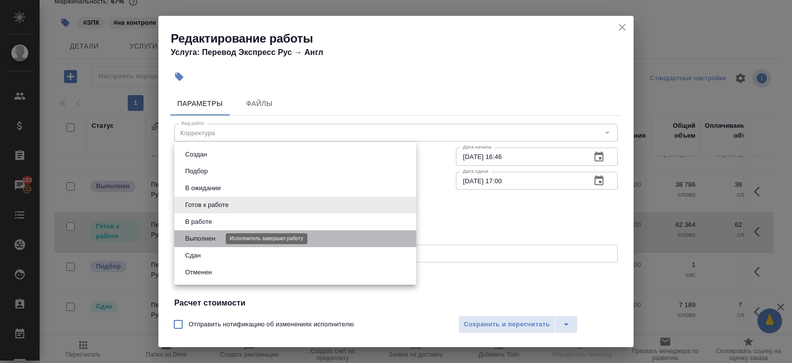
click at [205, 235] on button "Выполнен" at bounding box center [200, 238] width 36 height 11
type input "completed"
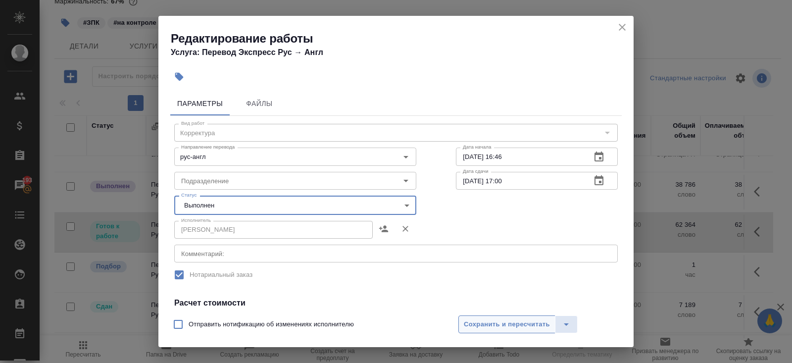
click at [485, 326] on span "Сохранить и пересчитать" at bounding box center [507, 324] width 86 height 11
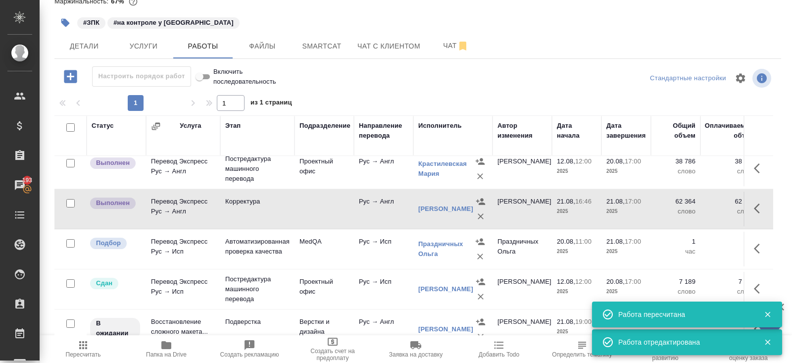
scroll to position [120, 0]
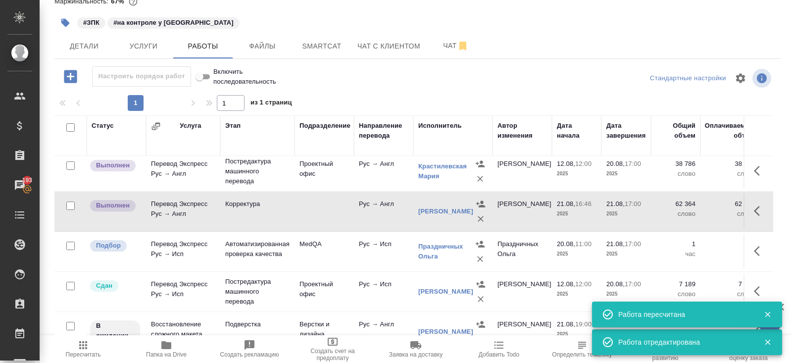
click at [338, 73] on td at bounding box center [324, 56] width 59 height 35
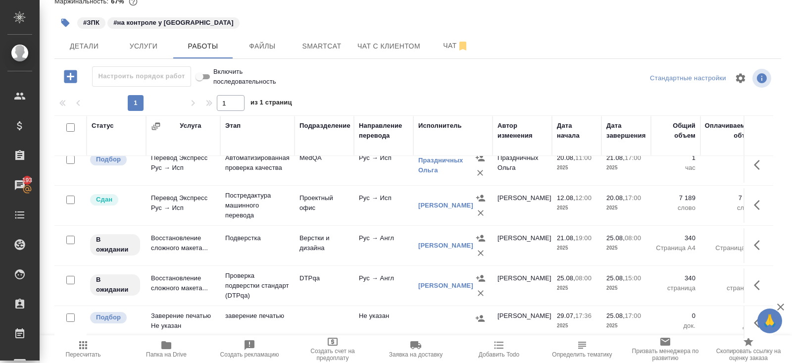
click at [758, 240] on icon "button" at bounding box center [757, 245] width 6 height 10
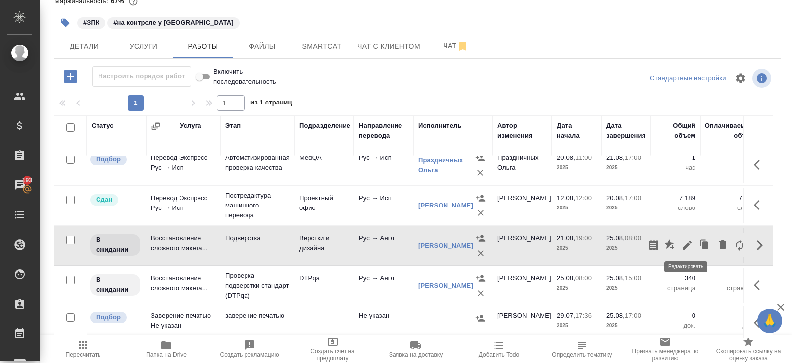
click at [689, 241] on icon "button" at bounding box center [687, 245] width 9 height 9
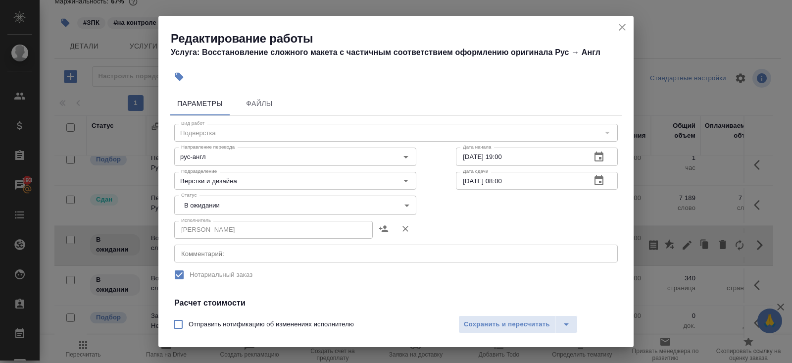
click at [290, 246] on div "x Комментарий:" at bounding box center [396, 254] width 444 height 18
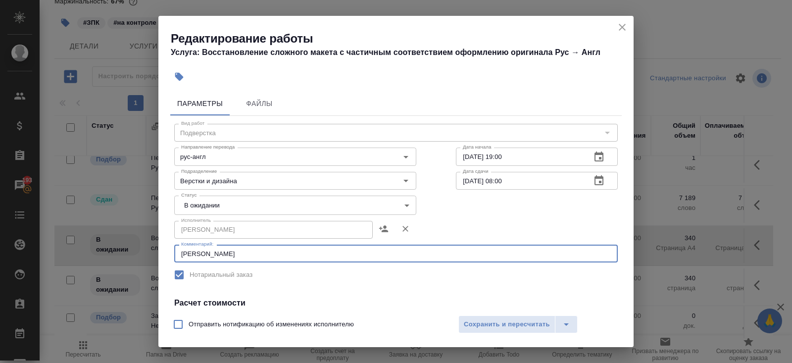
scroll to position [0, 0]
paste textarea "https://drive.awatera.com/s/5NHrxAnRraA48k5"
type textarea "англ - https://drive.awatera.com/s/5NHrxAnRraA48k5"
click at [204, 202] on body "🙏 .cls-1 fill:#fff; AWATERA Belyakova Yulia Клиенты Спецификации Заказы 193 Чат…" at bounding box center [396, 181] width 792 height 363
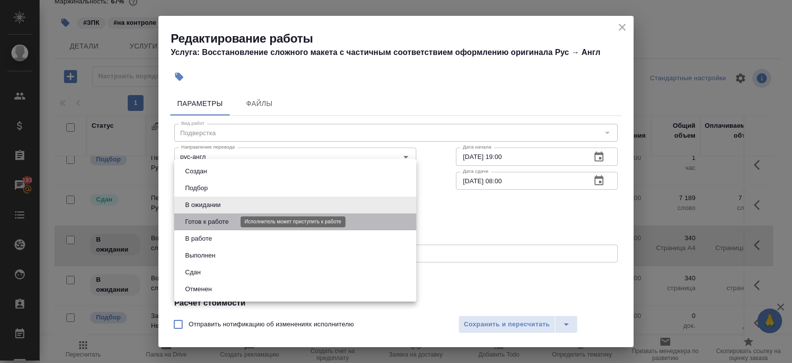
click at [205, 217] on button "Готов к работе" at bounding box center [207, 221] width 50 height 11
type input "readyForWork"
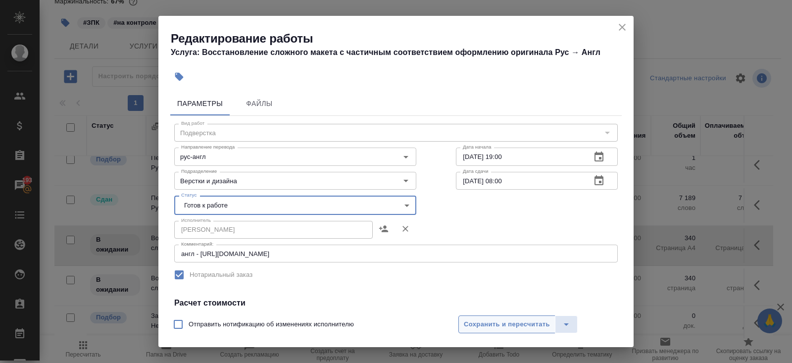
click at [472, 328] on span "Сохранить и пересчитать" at bounding box center [507, 324] width 86 height 11
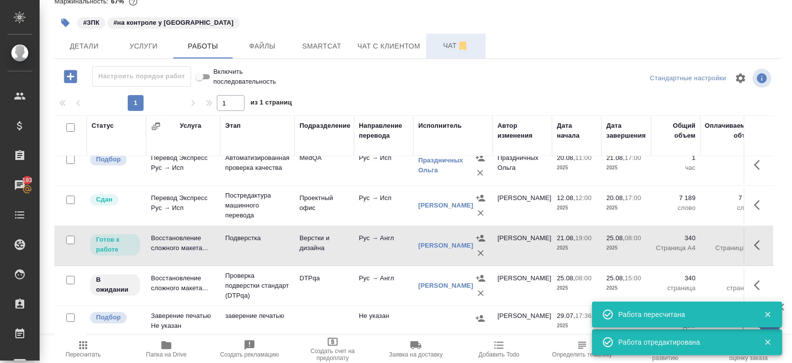
click at [457, 54] on button "Чат" at bounding box center [455, 46] width 59 height 25
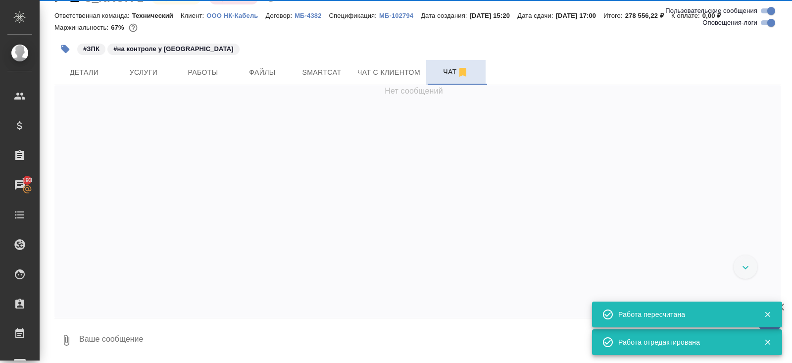
scroll to position [23, 0]
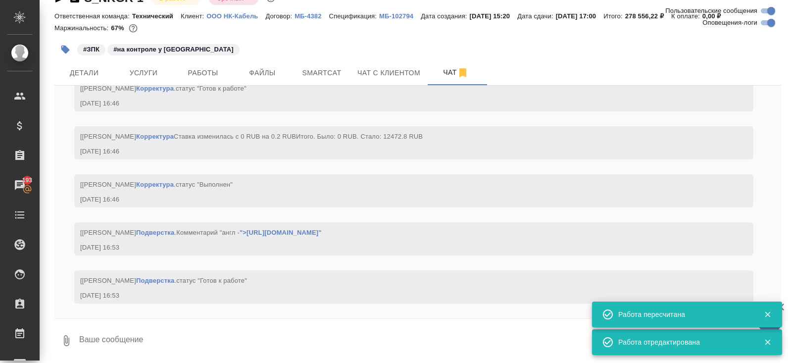
click at [199, 337] on textarea at bounding box center [429, 341] width 703 height 34
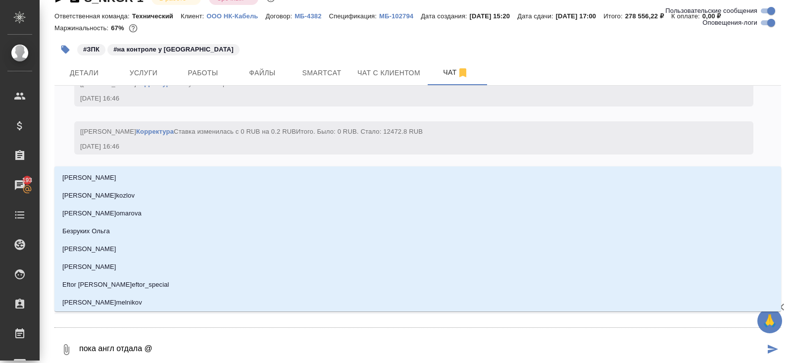
type textarea "пока англ отдала @п"
type input "п"
type textarea "пока англ отдала @пе"
type input "пе"
type textarea "пока англ отдала @пет"
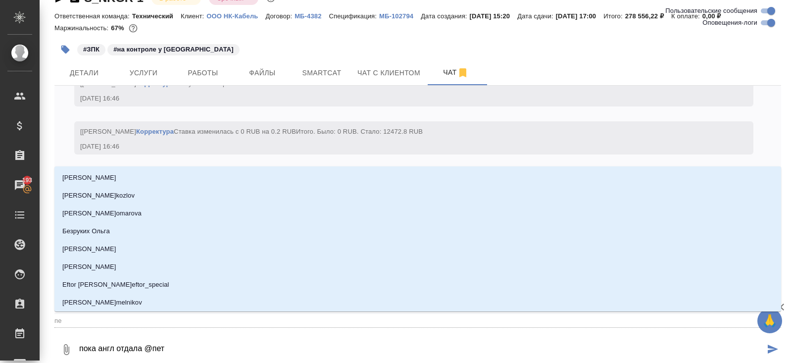
type input "пет"
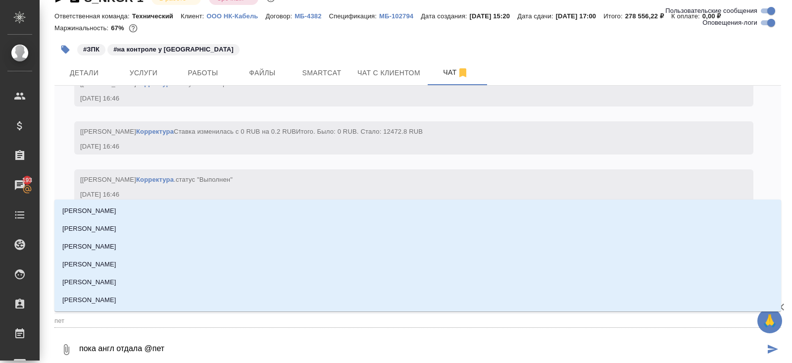
type textarea "пока англ отдала @петр"
type input "петр"
type textarea "пока англ отдала @петро"
type input "петро"
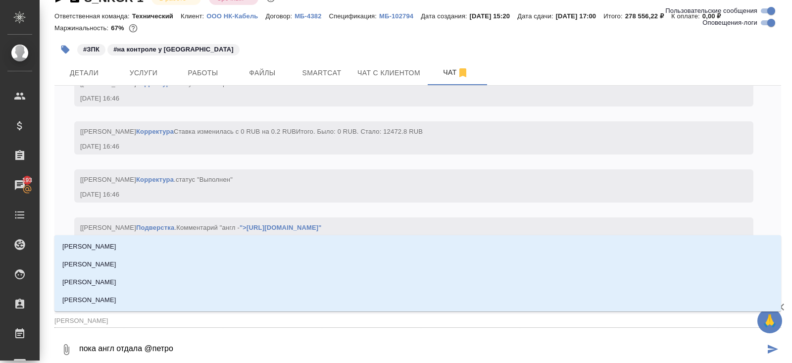
type textarea "пока англ отдала @петров"
type input "петров"
type textarea "пока англ отдала @петрова"
type input "петрова"
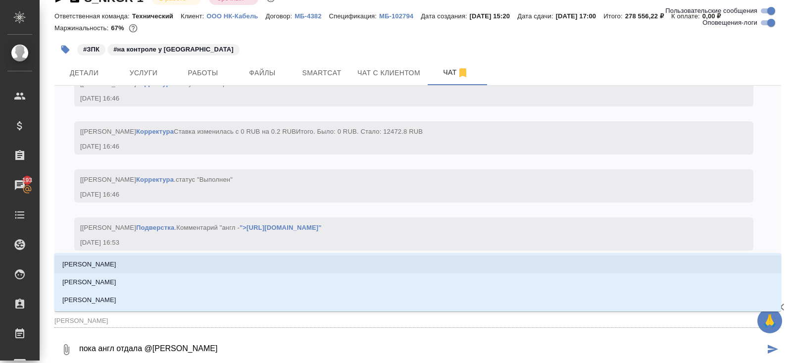
click at [200, 271] on li "Петрова Валерия" at bounding box center [417, 264] width 727 height 18
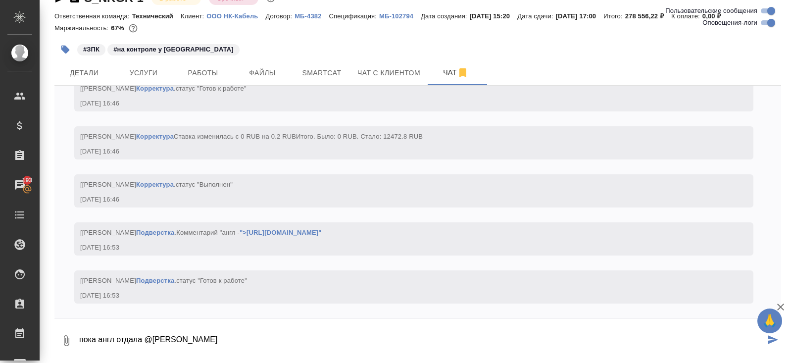
type textarea "пока англ отдала @Петрова Валерия"
click at [775, 22] on input "Оповещения-логи" at bounding box center [771, 23] width 36 height 12
checkbox input "false"
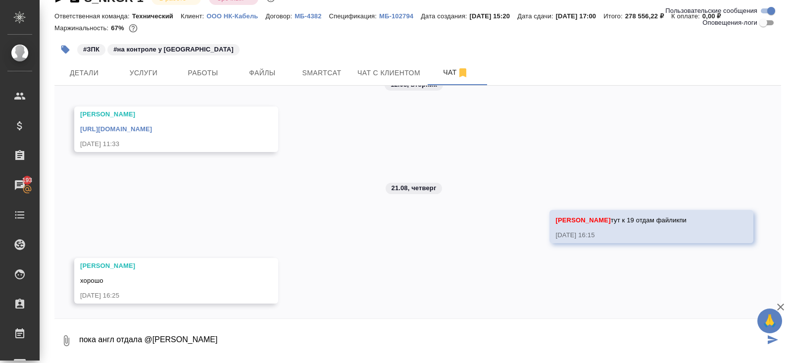
click at [289, 333] on textarea "пока англ отдала @Петрова Валерия" at bounding box center [421, 341] width 687 height 34
type textarea "пока англ отдала @Петрова Валерия"
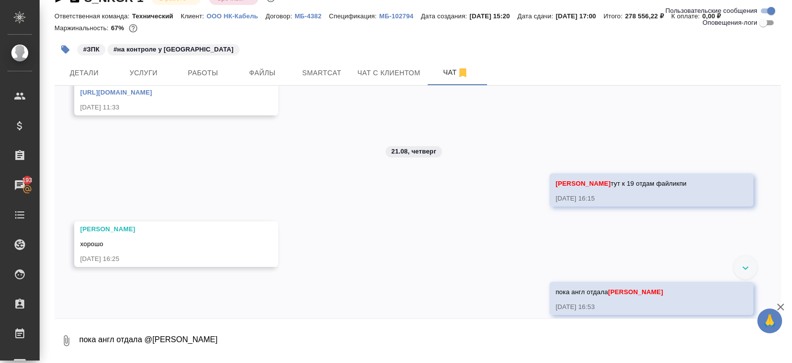
scroll to position [557, 0]
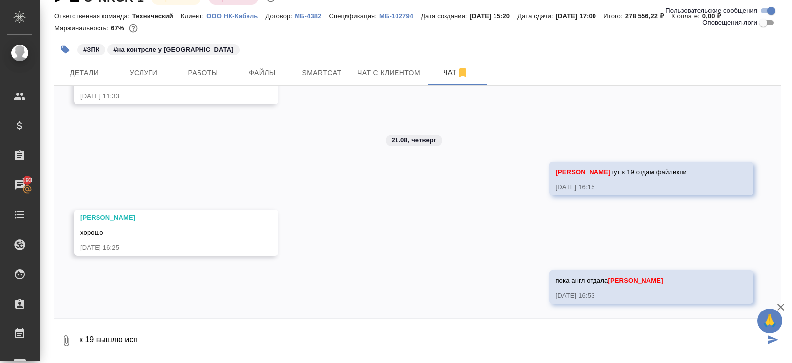
type textarea "к 19 вышлю исп"
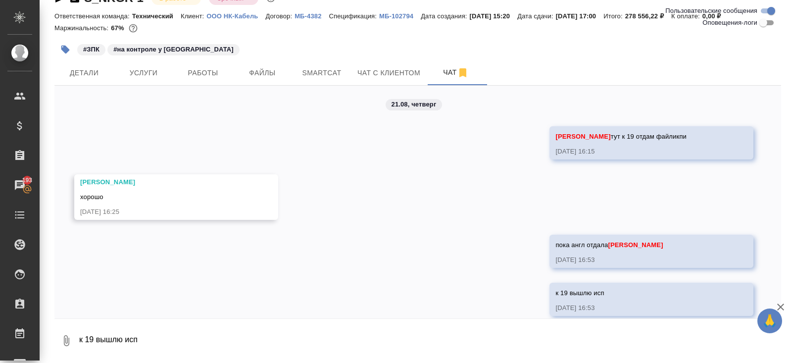
scroll to position [605, 0]
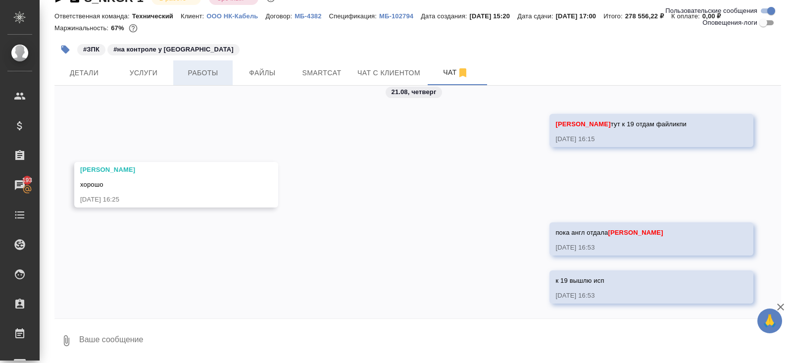
click at [214, 68] on span "Работы" at bounding box center [203, 73] width 48 height 12
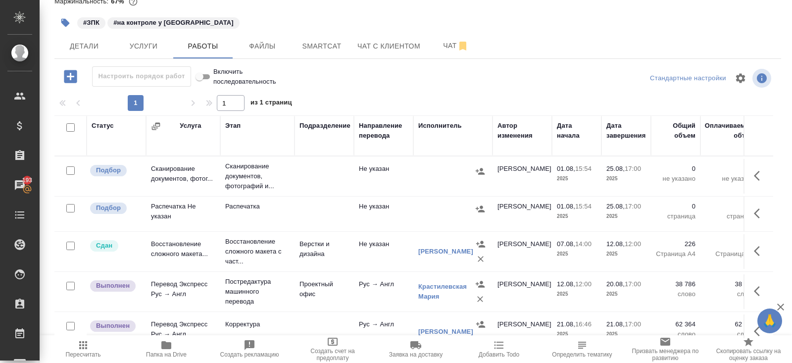
scroll to position [206, 0]
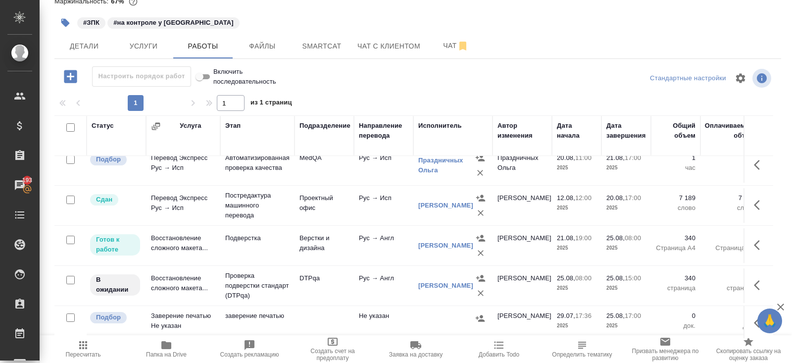
click at [90, 350] on span "Пересчитать" at bounding box center [83, 348] width 71 height 19
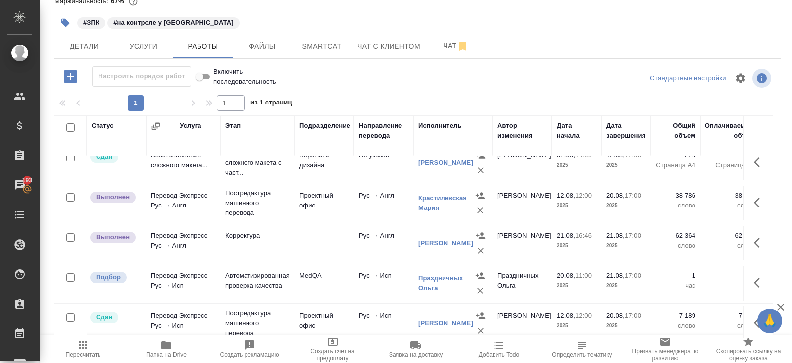
scroll to position [84, 0]
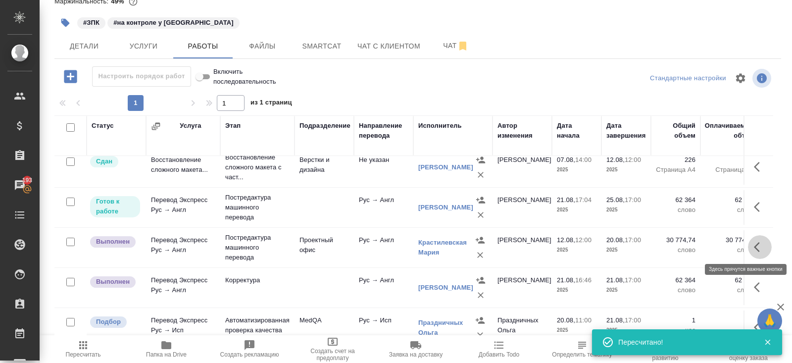
click at [756, 246] on icon "button" at bounding box center [757, 247] width 6 height 10
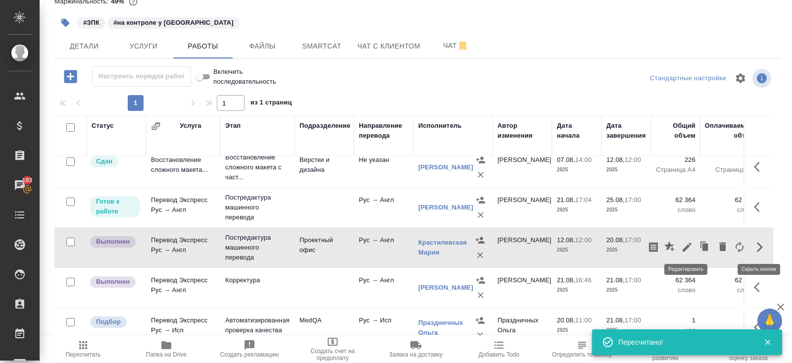
click at [688, 248] on icon "button" at bounding box center [687, 247] width 12 height 12
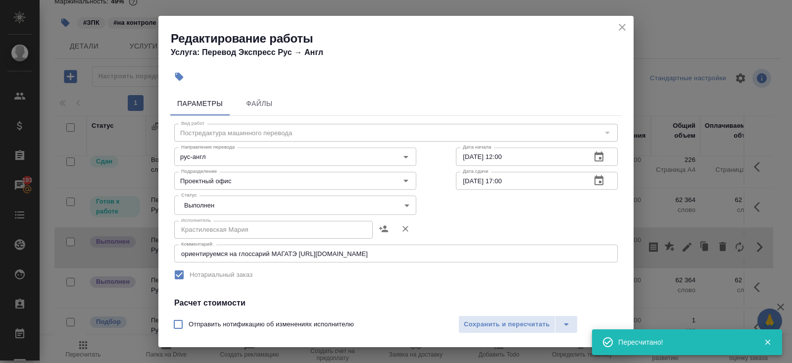
click at [188, 205] on body "🙏 .cls-1 fill:#fff; AWATERA Belyakova Yulia Клиенты Спецификации Заказы 193 Чат…" at bounding box center [396, 181] width 792 height 363
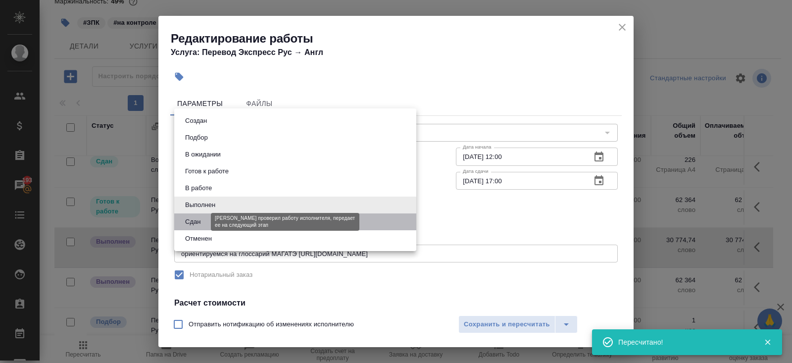
click at [195, 222] on button "Сдан" at bounding box center [192, 221] width 21 height 11
type input "closed"
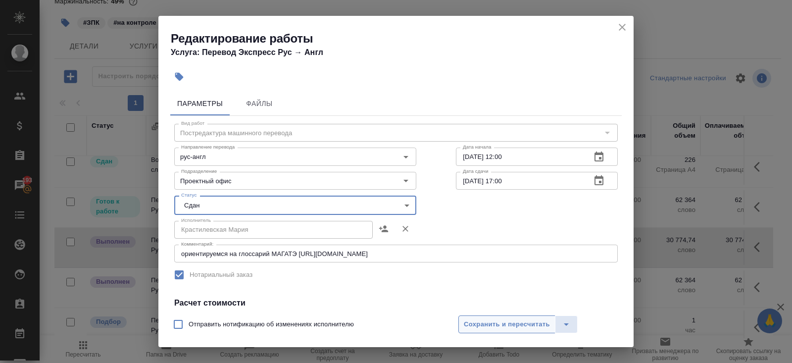
click at [483, 324] on span "Сохранить и пересчитать" at bounding box center [507, 324] width 86 height 11
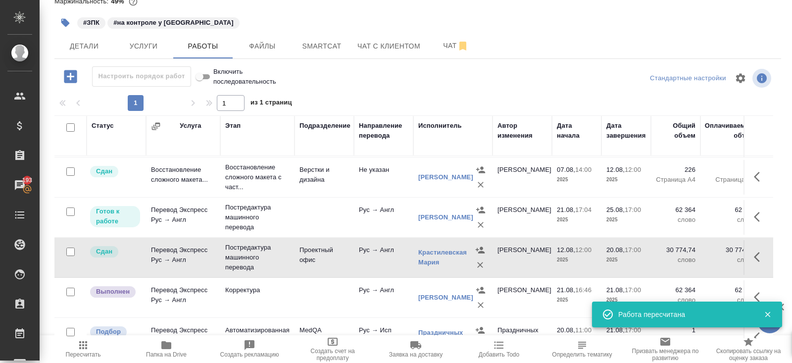
scroll to position [68, 0]
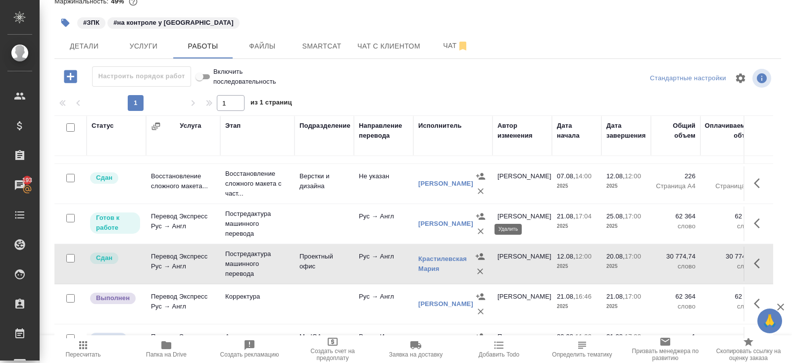
click at [480, 232] on icon "button" at bounding box center [481, 231] width 10 height 10
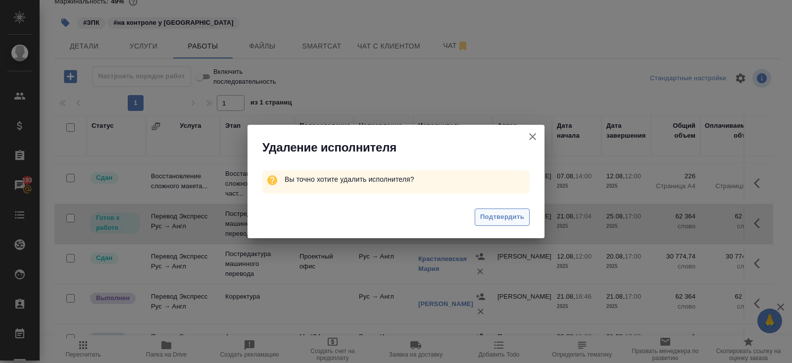
click at [488, 221] on span "Подтвердить" at bounding box center [502, 216] width 44 height 11
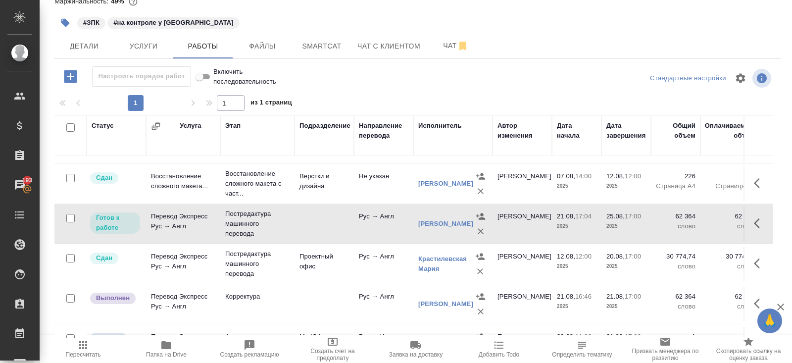
click at [755, 220] on icon "button" at bounding box center [757, 223] width 6 height 10
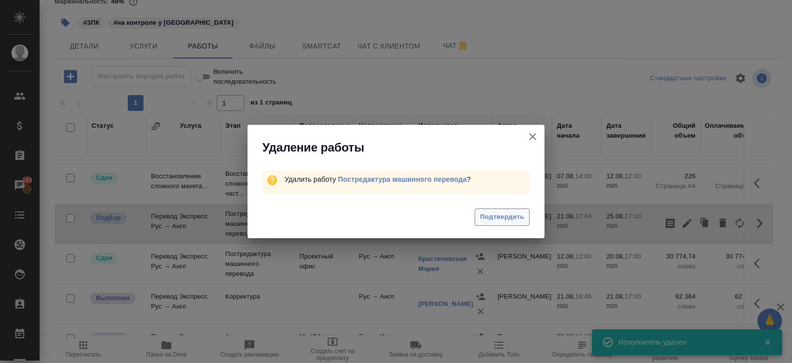
click at [489, 219] on span "Подтвердить" at bounding box center [502, 216] width 44 height 11
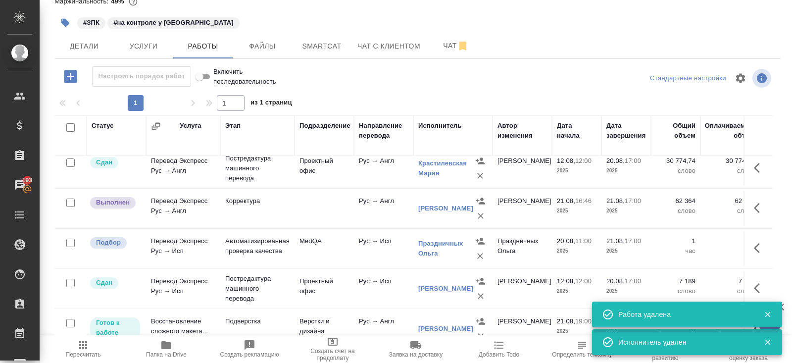
scroll to position [124, 0]
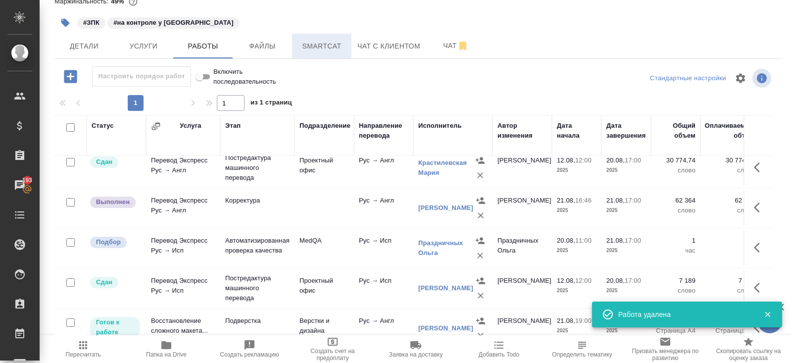
click at [336, 57] on button "Smartcat" at bounding box center [321, 46] width 59 height 25
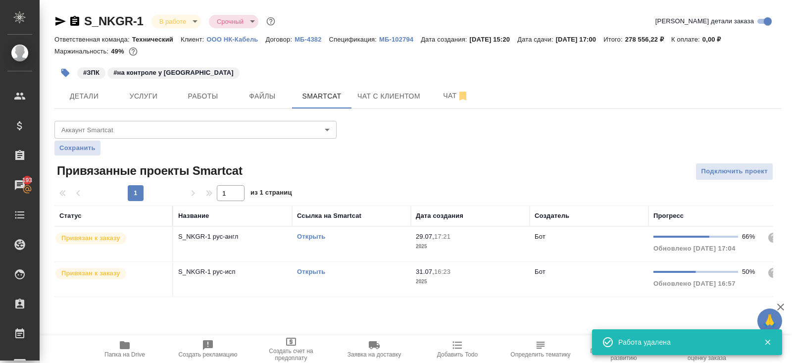
click at [311, 235] on link "Открыть" at bounding box center [311, 236] width 28 height 7
click at [209, 97] on span "Работы" at bounding box center [203, 96] width 48 height 12
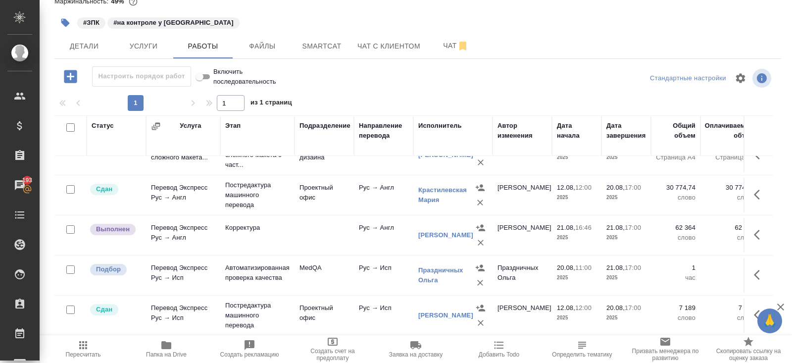
scroll to position [98, 0]
click at [755, 234] on icon "button" at bounding box center [760, 233] width 12 height 12
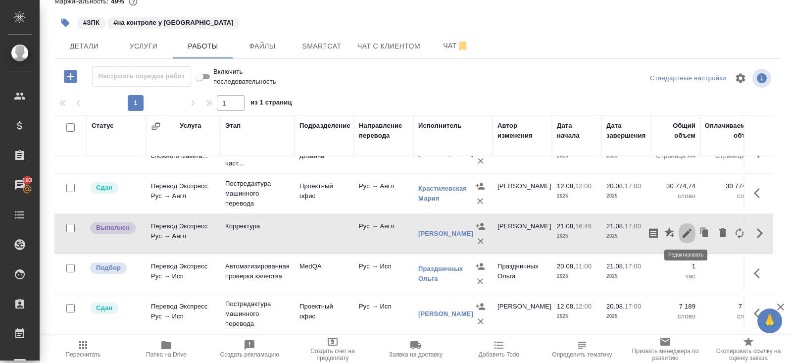
click at [690, 232] on icon "button" at bounding box center [687, 233] width 12 height 12
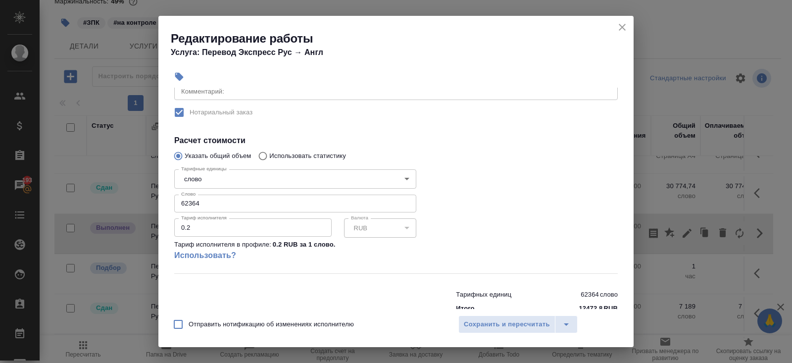
scroll to position [186, 0]
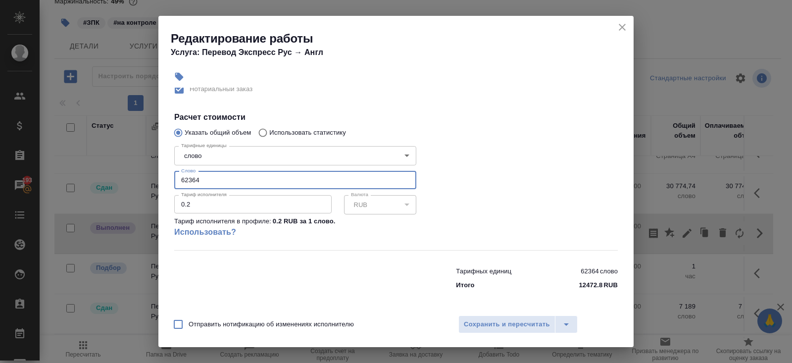
drag, startPoint x: 205, startPoint y: 182, endPoint x: 97, endPoint y: 166, distance: 110.1
click at [97, 166] on div "Редактирование работы Услуга: Перевод Экспресс Рус → Англ Параметры Файлы Вид р…" at bounding box center [396, 181] width 792 height 363
paste input "39096.05"
type input "39096.05"
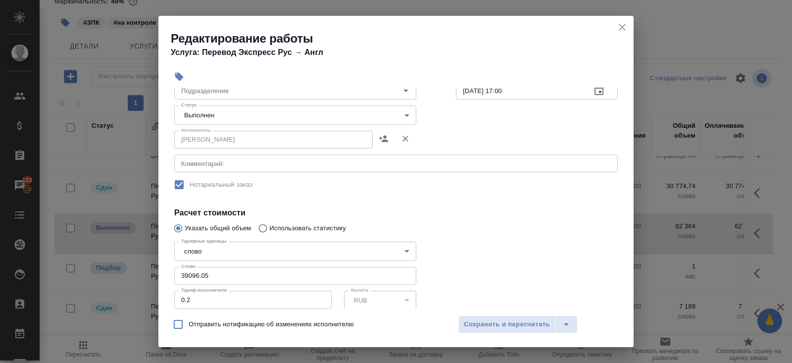
scroll to position [0, 0]
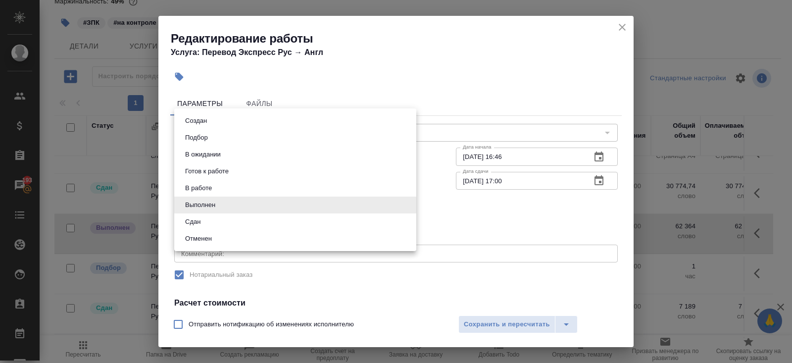
click at [202, 201] on body "🙏 .cls-1 fill:#fff; AWATERA Belyakova Yulia Клиенты Спецификации Заказы 193 Чат…" at bounding box center [396, 181] width 792 height 363
click at [200, 224] on button "Сдан" at bounding box center [192, 221] width 21 height 11
type input "closed"
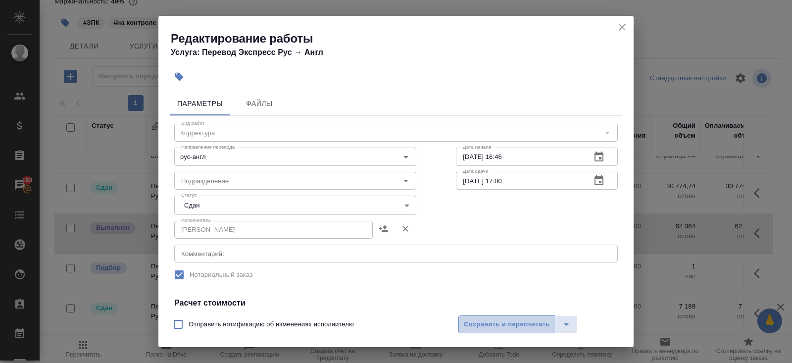
click at [469, 326] on span "Сохранить и пересчитать" at bounding box center [507, 324] width 86 height 11
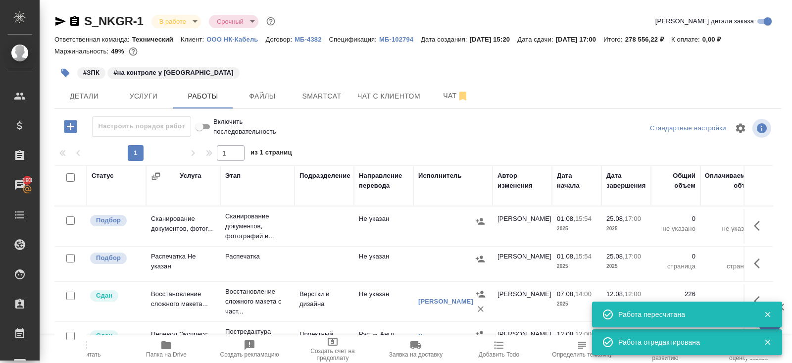
click at [96, 350] on span "Пересчитать" at bounding box center [83, 348] width 71 height 19
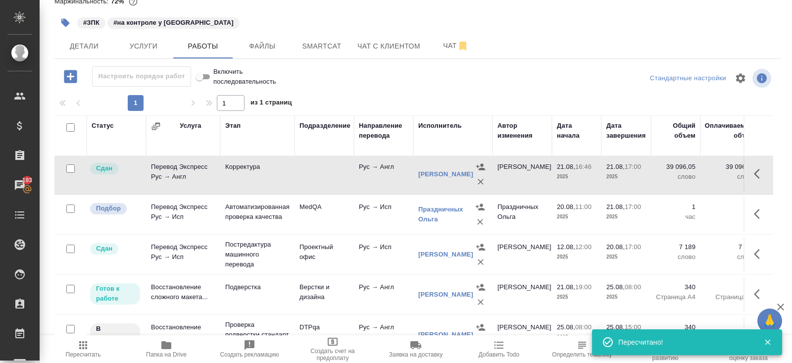
scroll to position [162, 0]
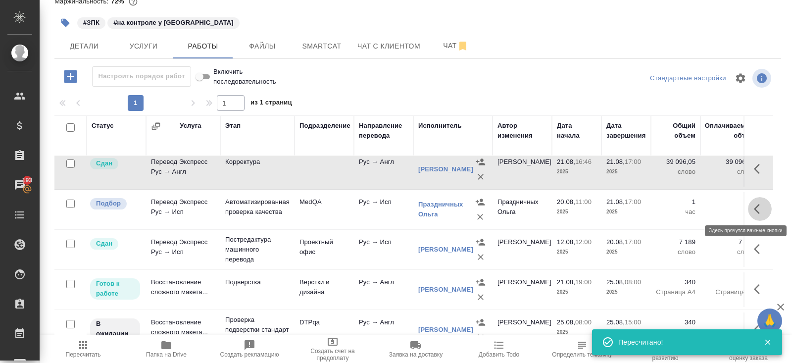
click at [761, 211] on icon "button" at bounding box center [760, 209] width 12 height 12
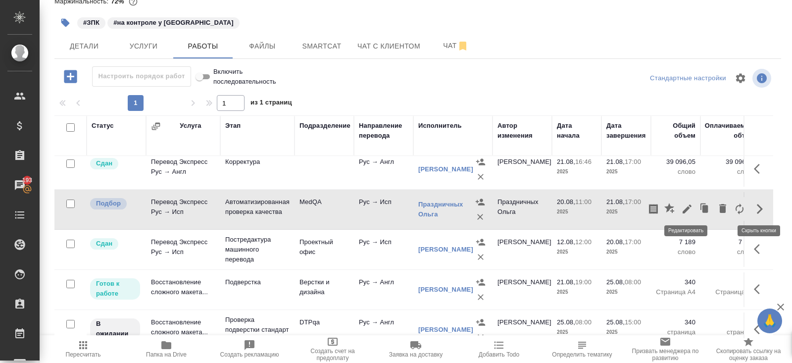
click at [694, 206] on button "button" at bounding box center [687, 209] width 17 height 24
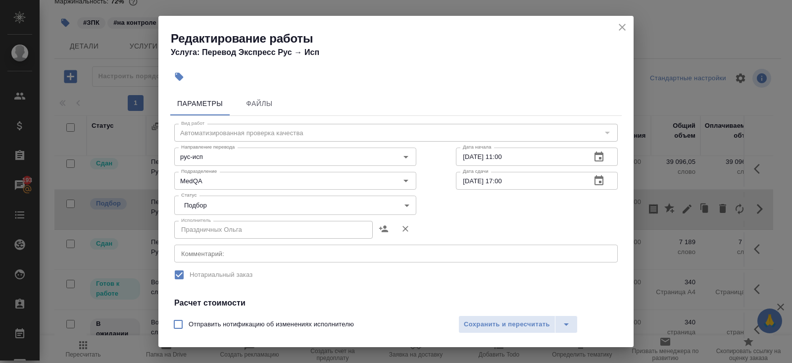
click at [219, 203] on body "🙏 .cls-1 fill:#fff; AWATERA Belyakova Yulia Клиенты Спецификации Заказы 193 Чат…" at bounding box center [396, 181] width 792 height 363
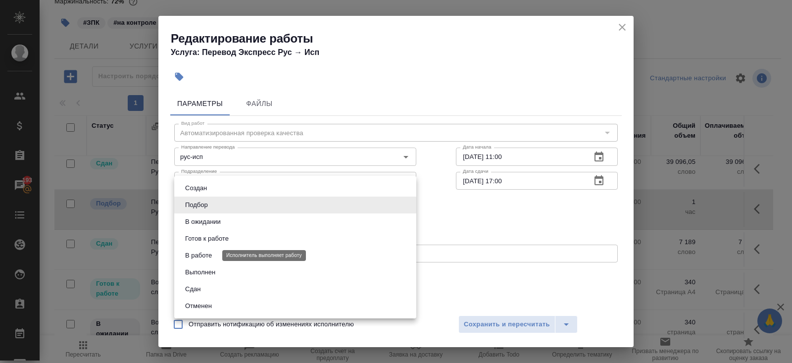
click at [212, 253] on button "В работе" at bounding box center [198, 255] width 33 height 11
type input "inProgress"
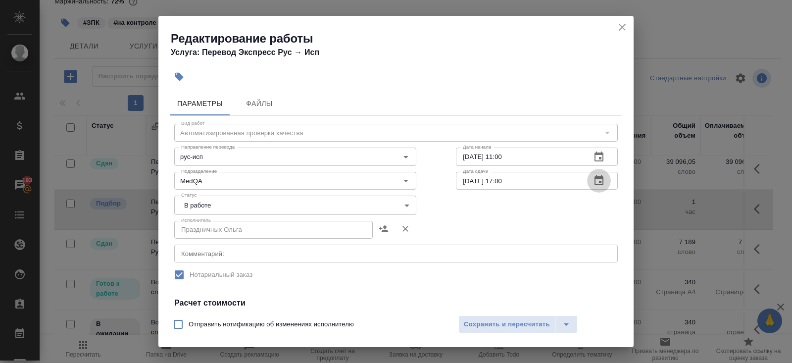
click at [602, 180] on icon "button" at bounding box center [599, 181] width 12 height 12
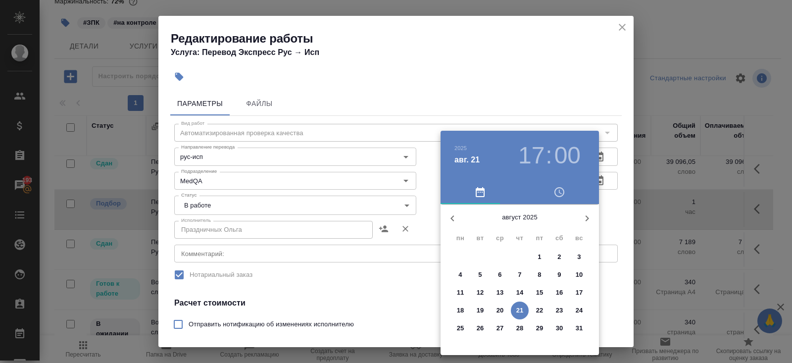
click at [523, 312] on span "21" at bounding box center [520, 310] width 18 height 10
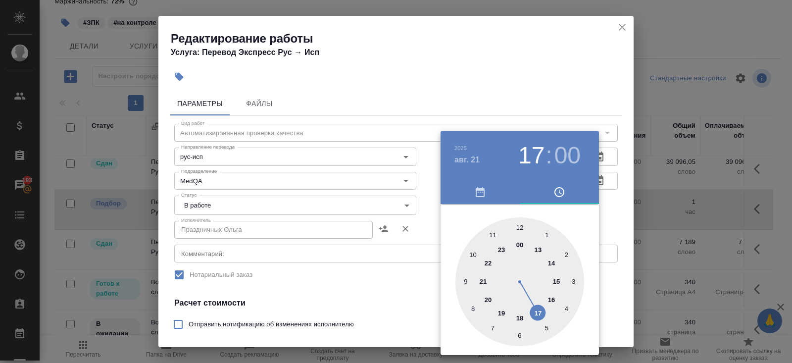
click at [498, 311] on div at bounding box center [519, 281] width 129 height 129
type input "21.08.2025 19:00"
click at [377, 311] on div at bounding box center [396, 181] width 792 height 363
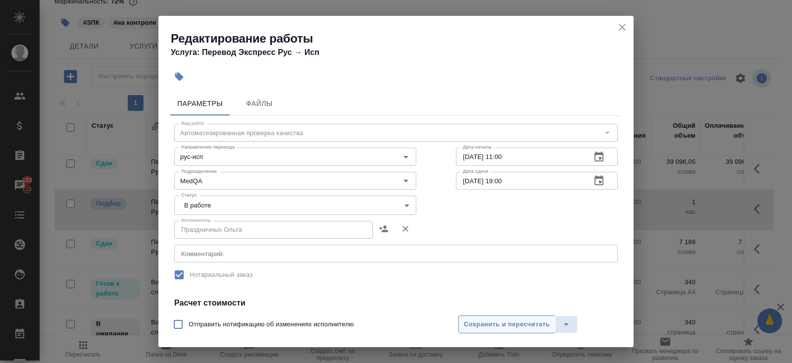
click at [491, 322] on span "Сохранить и пересчитать" at bounding box center [507, 324] width 86 height 11
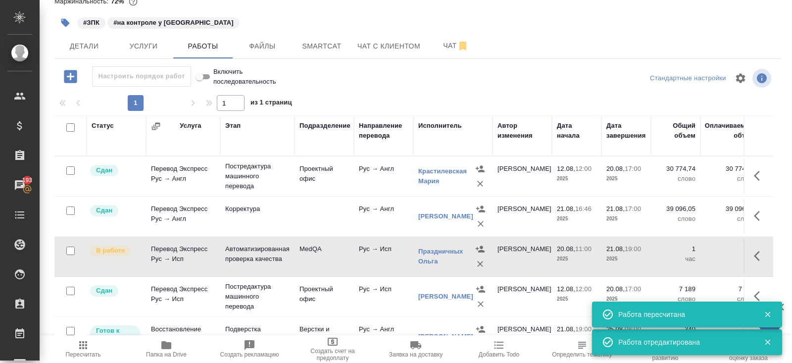
scroll to position [0, 0]
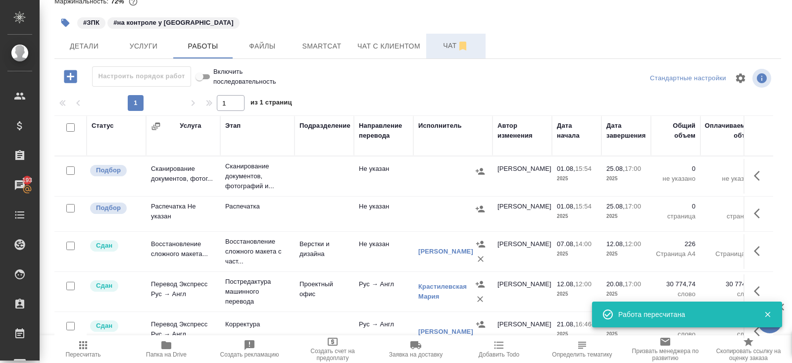
click at [449, 44] on span "Чат" at bounding box center [456, 46] width 48 height 12
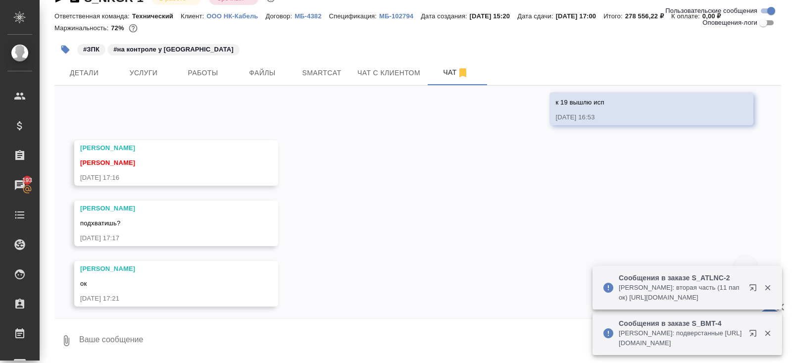
scroll to position [786, 0]
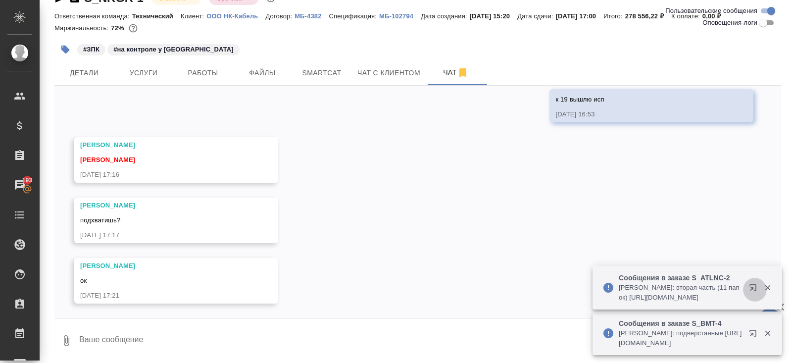
click at [752, 289] on icon "button" at bounding box center [753, 287] width 6 height 6
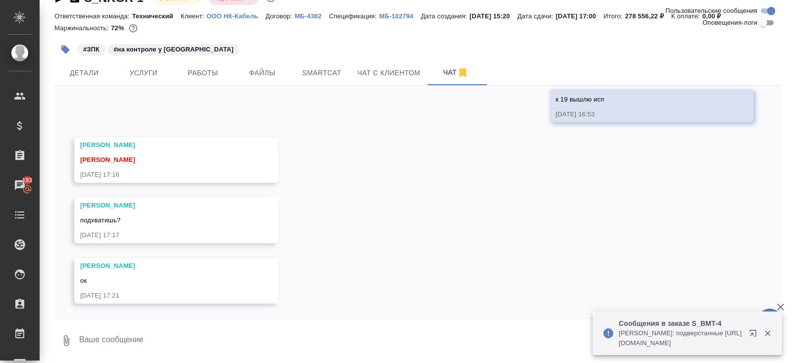
click at [770, 333] on icon "button" at bounding box center [767, 333] width 9 height 9
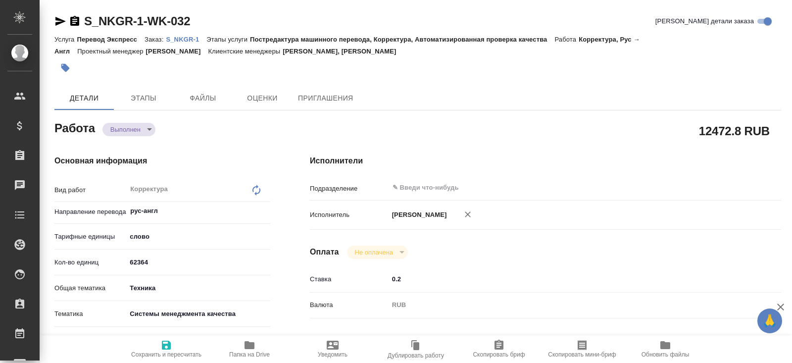
type textarea "x"
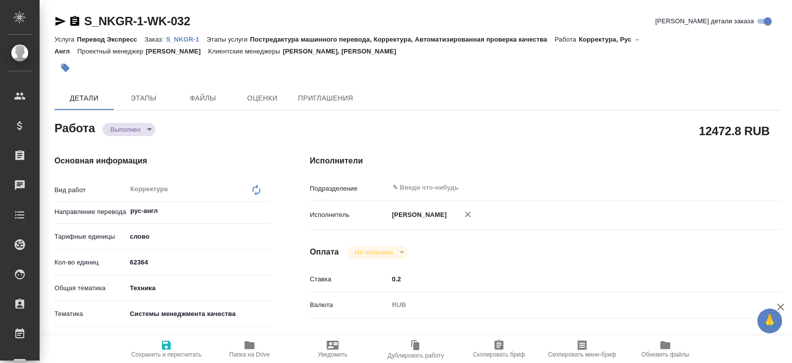
type textarea "x"
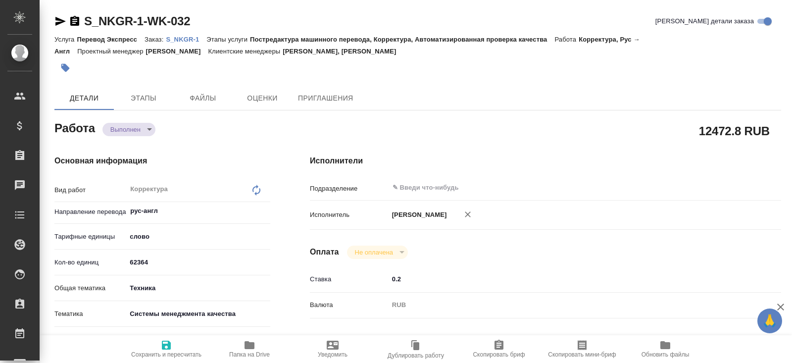
type textarea "x"
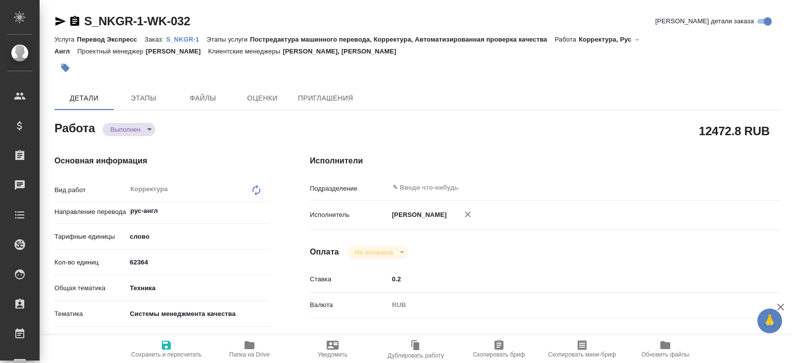
type textarea "x"
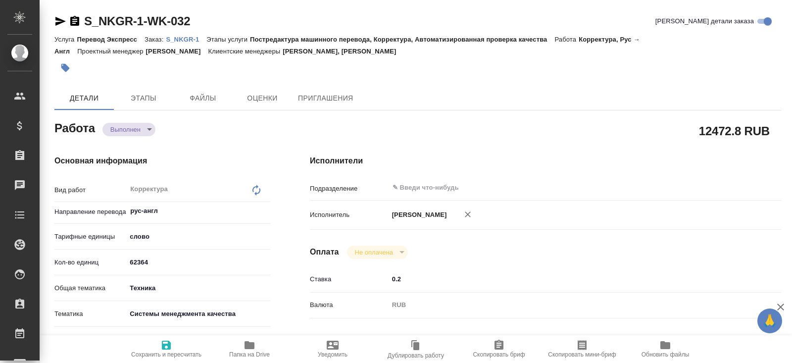
type textarea "x"
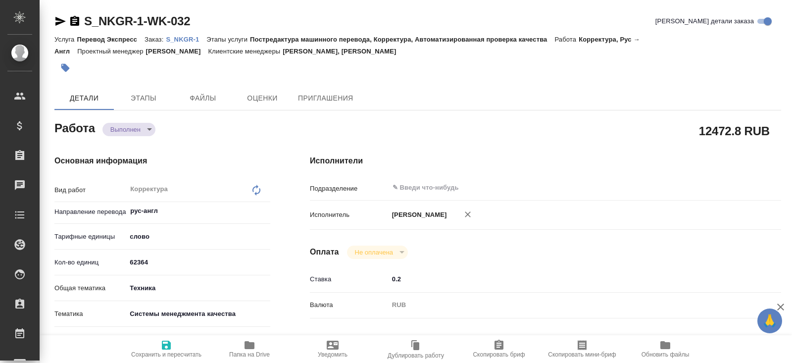
type textarea "x"
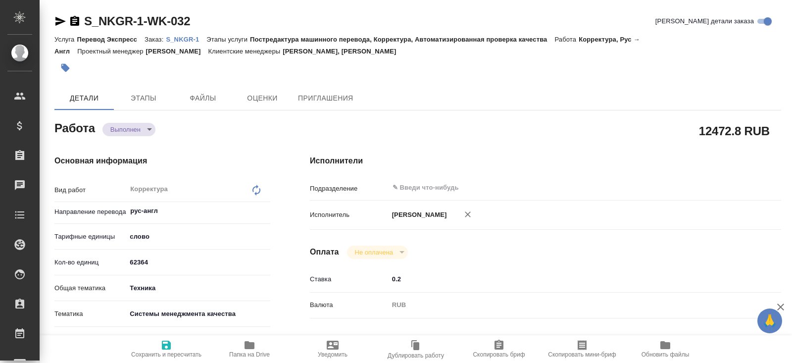
type textarea "x"
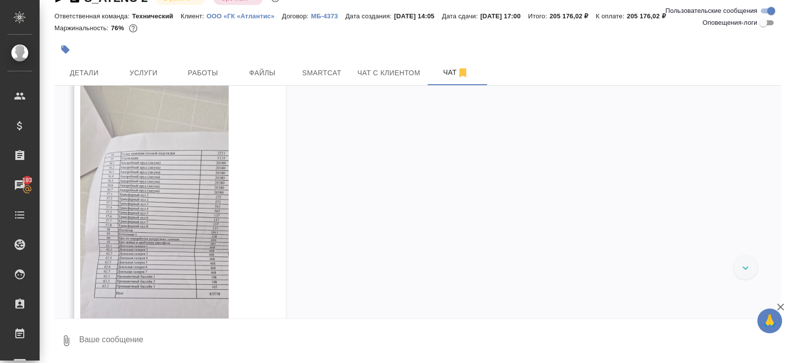
scroll to position [4582, 0]
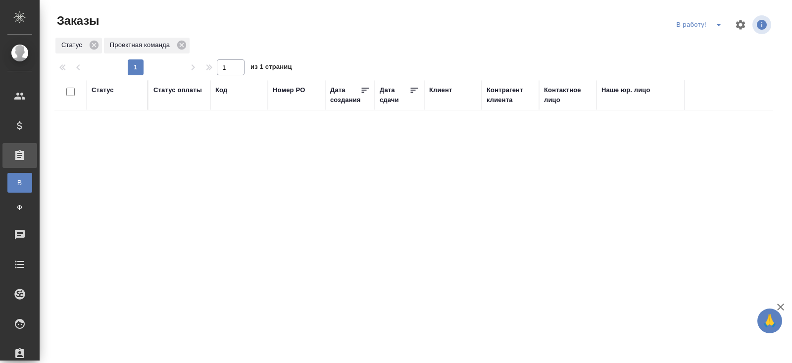
click at [718, 29] on icon "split button" at bounding box center [719, 25] width 12 height 12
click at [715, 48] on li "ПМ" at bounding box center [700, 45] width 55 height 16
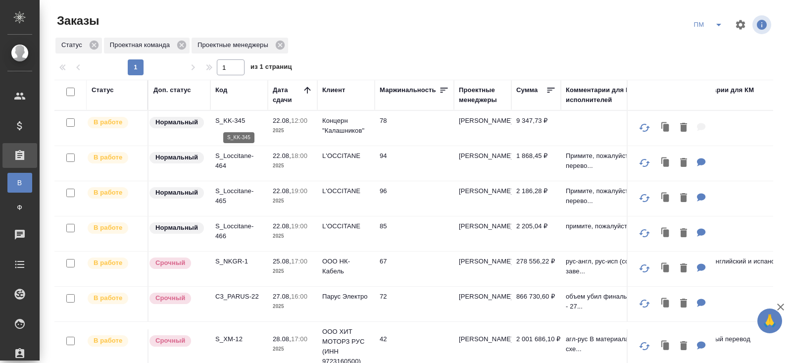
click at [224, 120] on p "S_KK-345" at bounding box center [239, 121] width 48 height 10
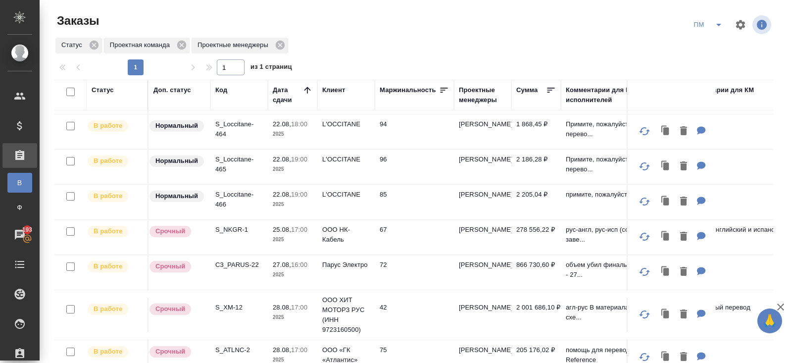
scroll to position [38, 0]
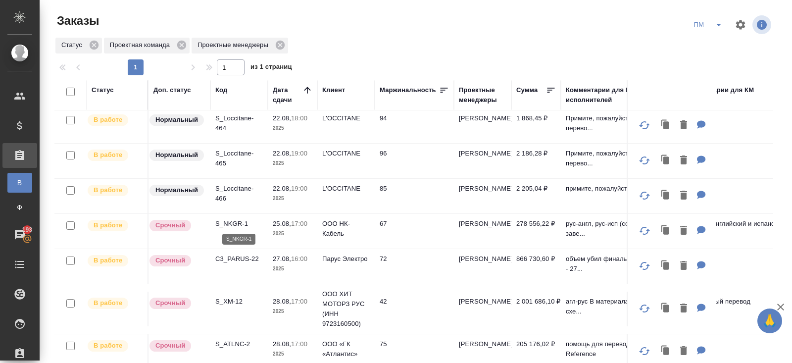
click at [228, 219] on p "S_NKGR-1" at bounding box center [239, 224] width 48 height 10
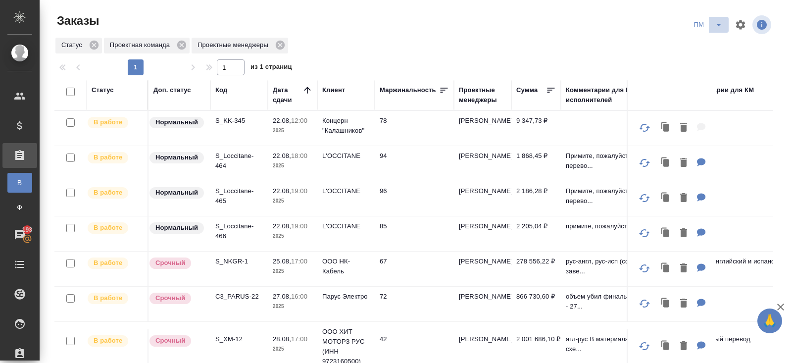
click at [719, 23] on icon "split button" at bounding box center [719, 25] width 12 height 12
click at [706, 57] on li "начислить" at bounding box center [709, 60] width 50 height 16
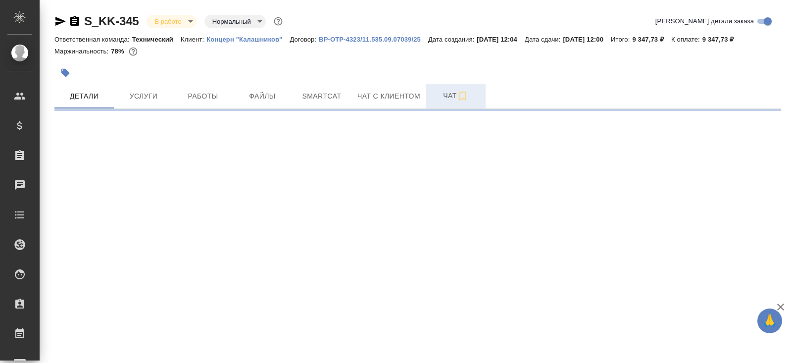
select select "RU"
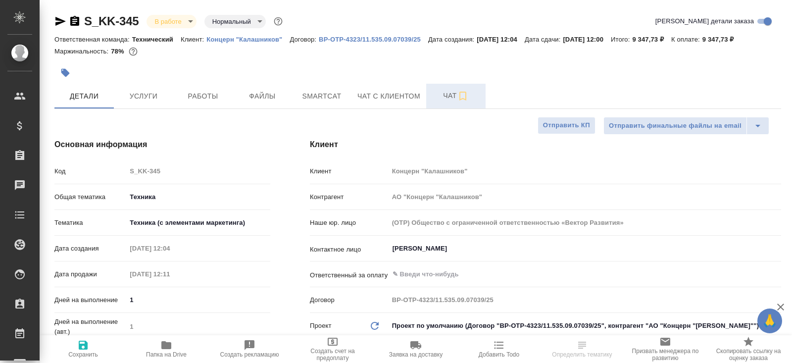
type textarea "x"
click at [332, 98] on span "Smartcat" at bounding box center [322, 96] width 48 height 12
type textarea "x"
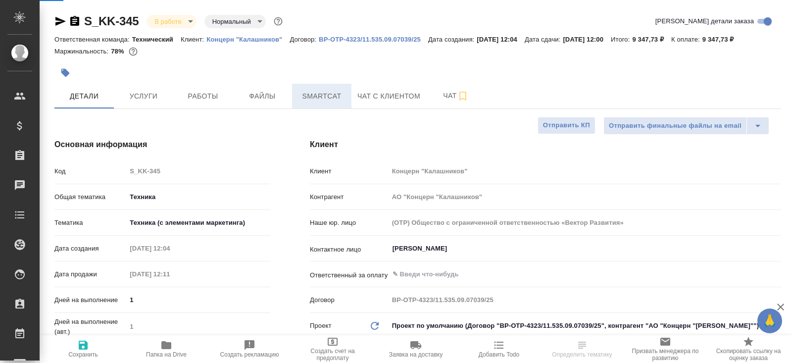
type textarea "x"
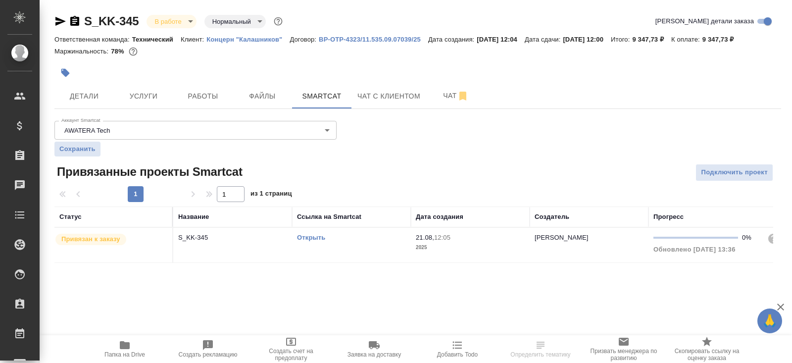
click at [317, 238] on link "Открыть" at bounding box center [311, 237] width 28 height 7
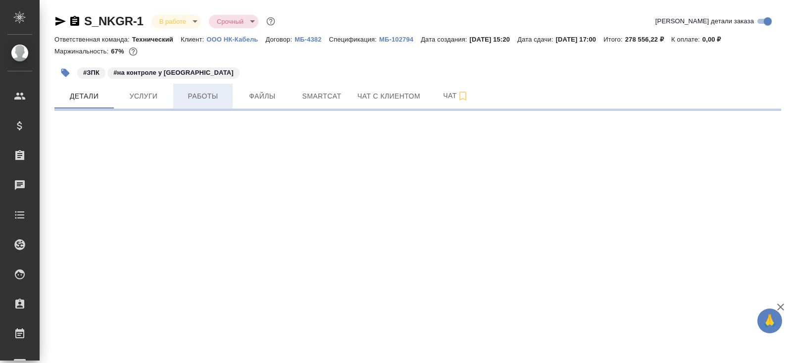
click at [218, 96] on span "Работы" at bounding box center [203, 96] width 48 height 12
select select "RU"
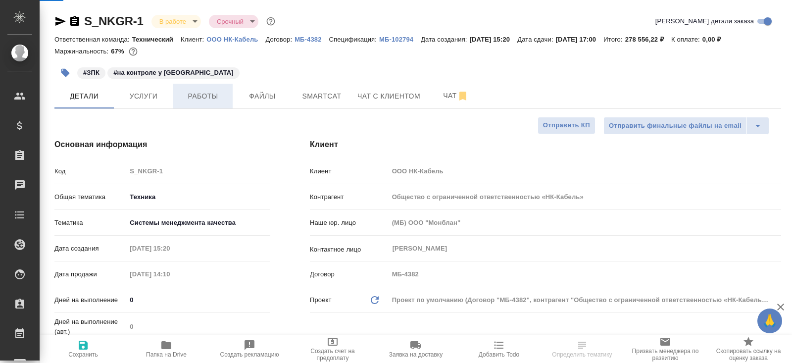
type textarea "x"
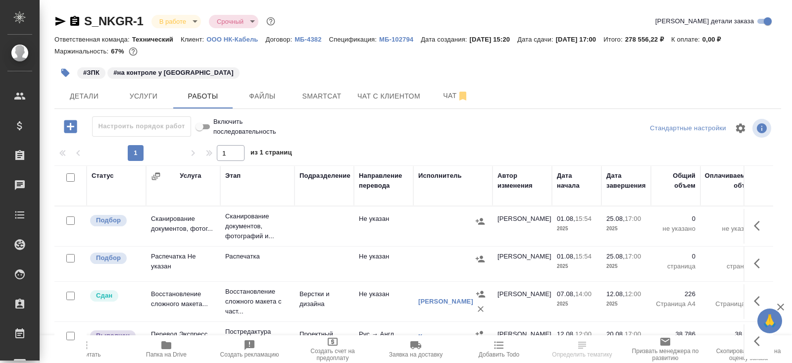
scroll to position [50, 0]
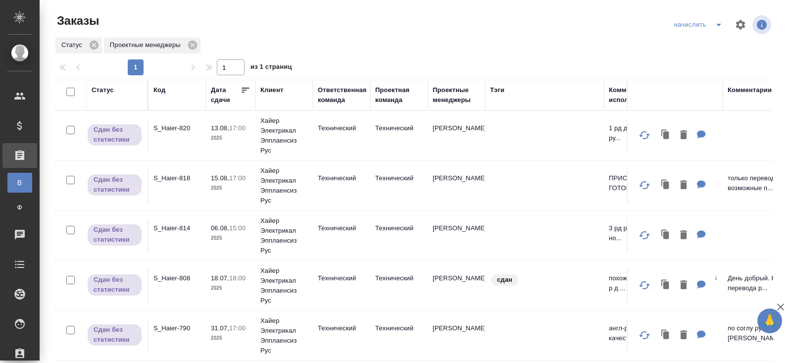
click at [716, 27] on icon "split button" at bounding box center [719, 25] width 12 height 12
click at [709, 50] on li "В работу!" at bounding box center [699, 45] width 58 height 16
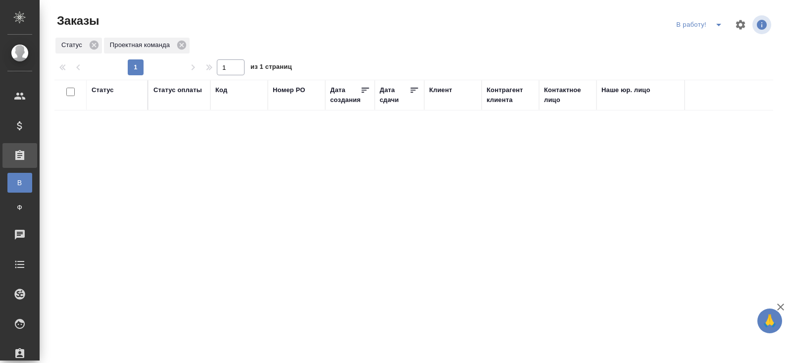
click at [716, 28] on icon "split button" at bounding box center [719, 25] width 12 height 12
click at [707, 62] on li "начислить" at bounding box center [700, 60] width 55 height 16
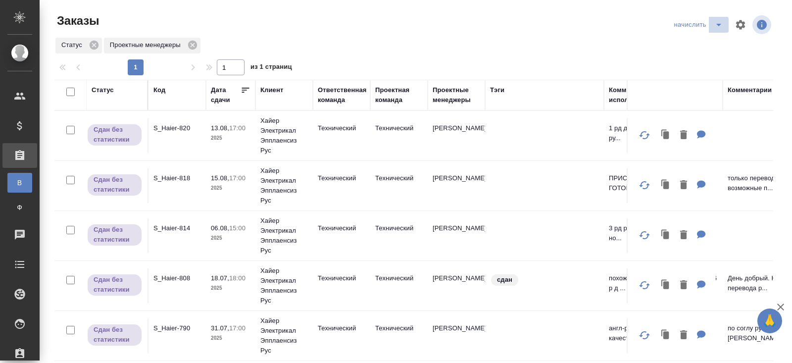
click at [723, 31] on button "split button" at bounding box center [719, 25] width 20 height 16
click at [709, 43] on li "В работу!" at bounding box center [699, 45] width 58 height 16
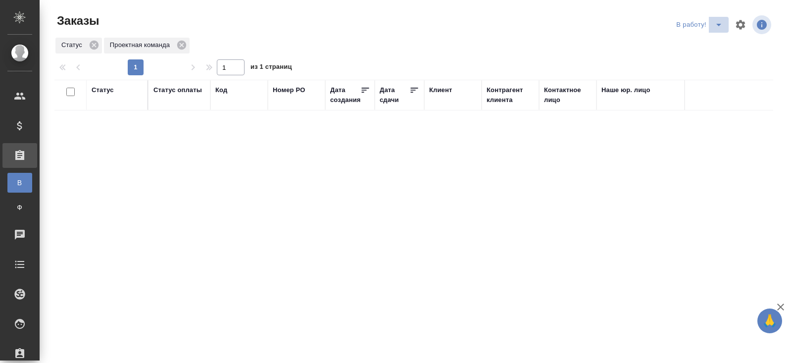
click at [713, 27] on icon "split button" at bounding box center [719, 25] width 12 height 12
click at [718, 30] on icon "split button" at bounding box center [719, 25] width 12 height 12
click at [714, 59] on li "начислить" at bounding box center [700, 60] width 55 height 16
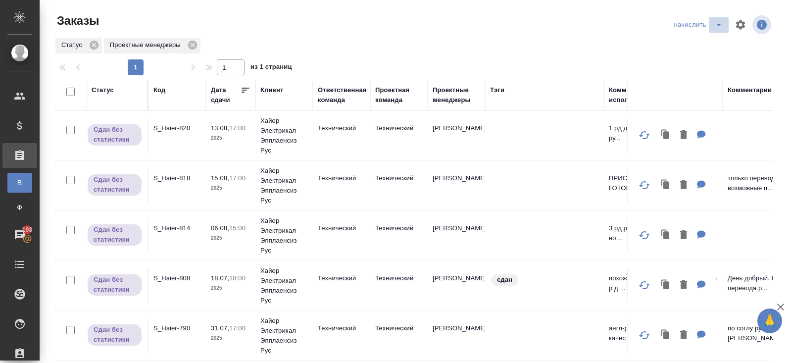
click at [713, 26] on icon "split button" at bounding box center [719, 25] width 12 height 12
click at [707, 51] on li "В работу!" at bounding box center [699, 45] width 58 height 16
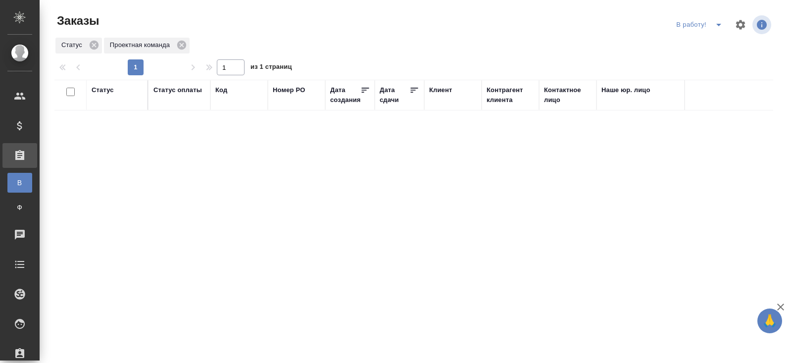
click at [719, 28] on icon "split button" at bounding box center [719, 25] width 12 height 12
click at [710, 48] on li "ПМ" at bounding box center [700, 45] width 55 height 16
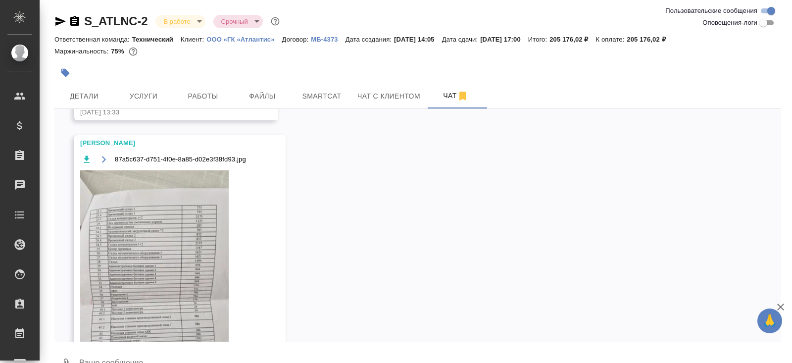
scroll to position [23, 0]
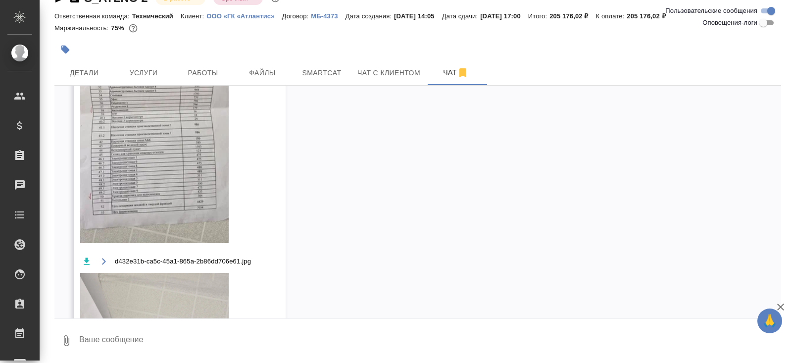
click at [201, 266] on span "d432e31b-ca5c-45a1-865a-2b86dd706e61.jpg" at bounding box center [183, 261] width 136 height 10
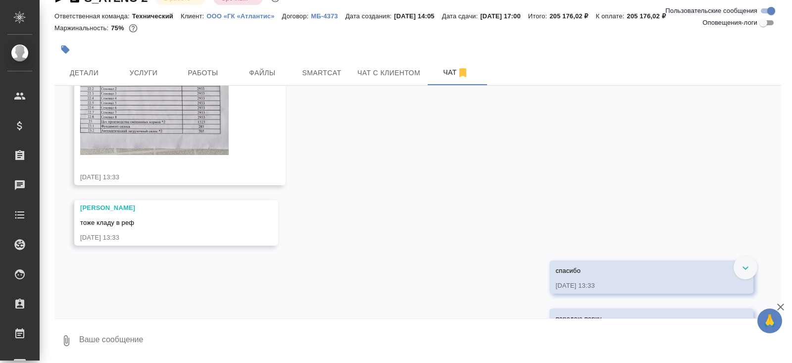
scroll to position [4642, 0]
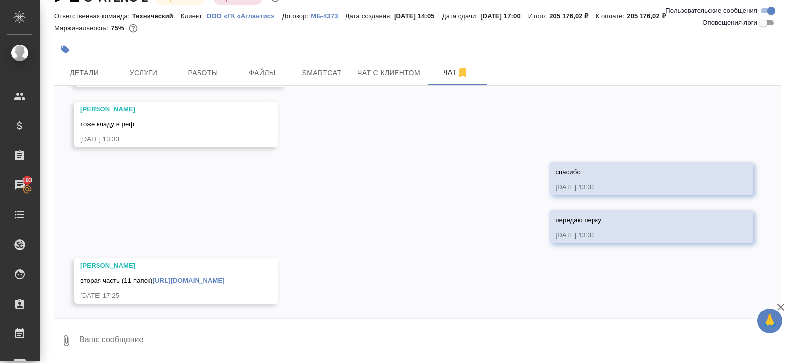
click at [201, 281] on link "[URL][DOMAIN_NAME]" at bounding box center [189, 280] width 72 height 7
click at [319, 72] on span "Smartcat" at bounding box center [322, 73] width 48 height 12
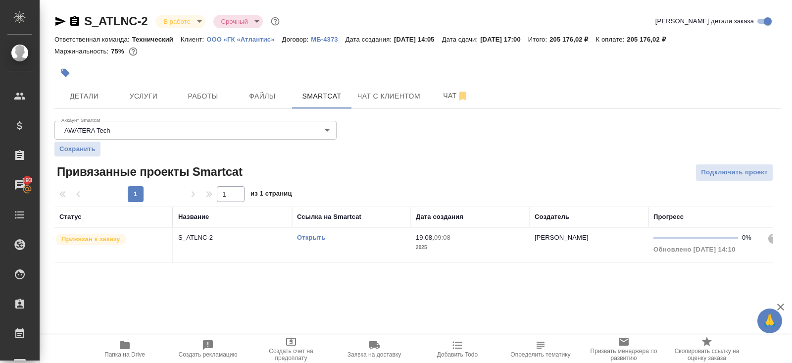
click at [312, 237] on link "Открыть" at bounding box center [311, 237] width 28 height 7
click at [134, 92] on span "Услуги" at bounding box center [144, 96] width 48 height 12
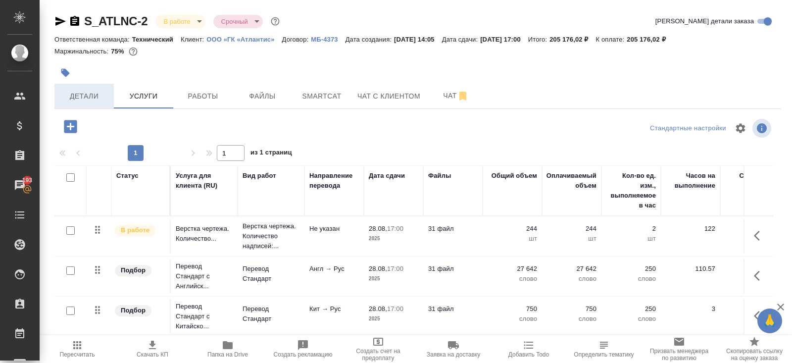
click at [89, 99] on span "Детали" at bounding box center [84, 96] width 48 height 12
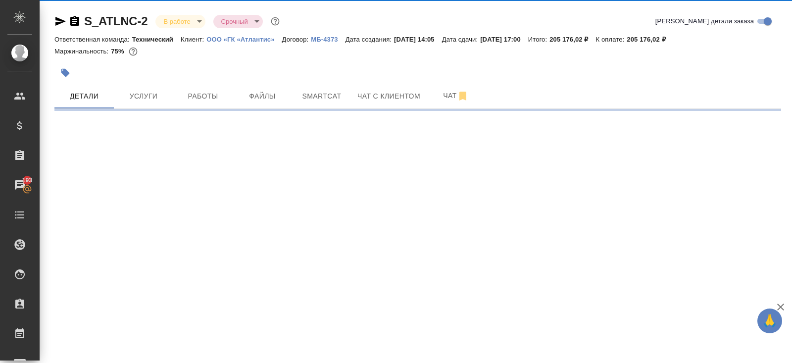
select select "RU"
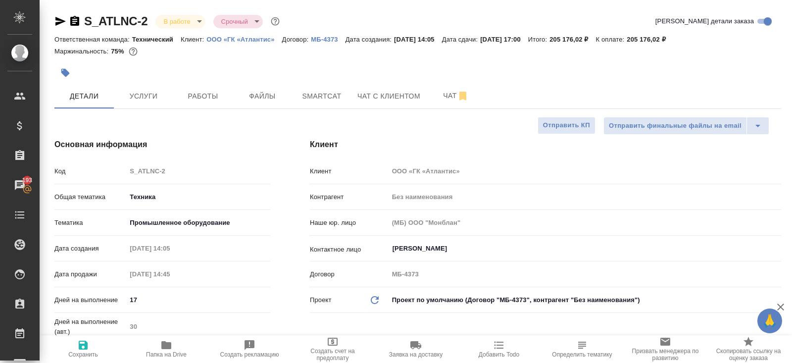
type textarea "x"
click at [58, 20] on icon "button" at bounding box center [60, 21] width 10 height 9
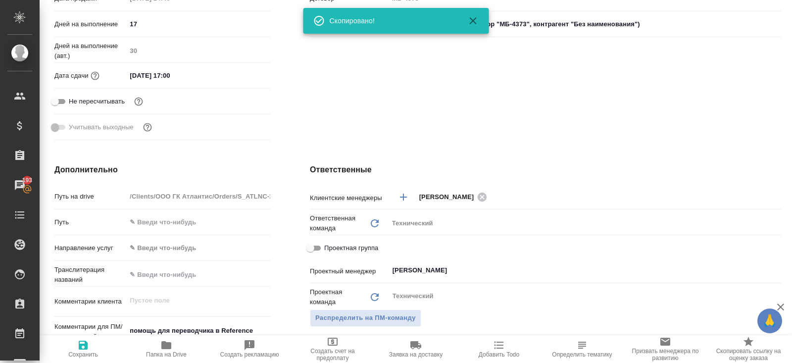
scroll to position [279, 0]
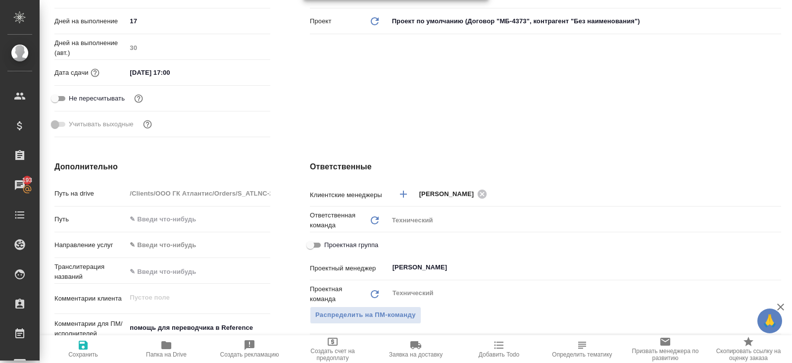
type textarea "x"
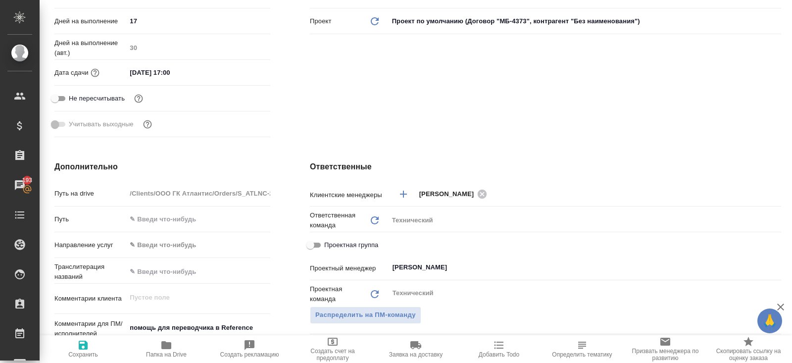
type textarea "x"
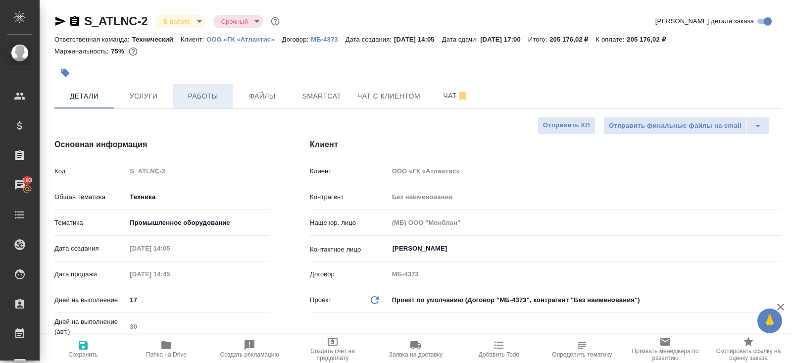
click at [209, 98] on span "Работы" at bounding box center [203, 96] width 48 height 12
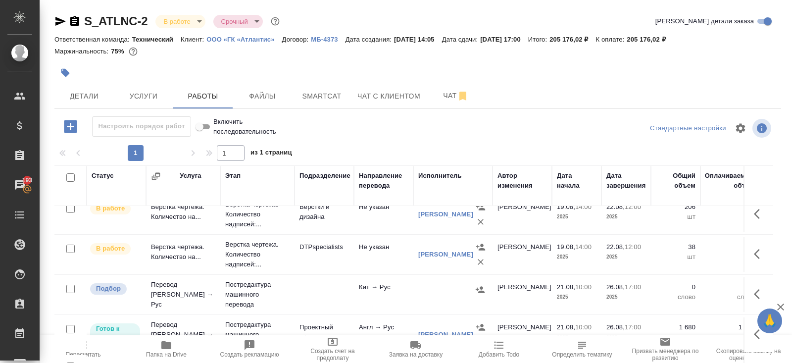
click at [60, 18] on icon "button" at bounding box center [60, 21] width 12 height 12
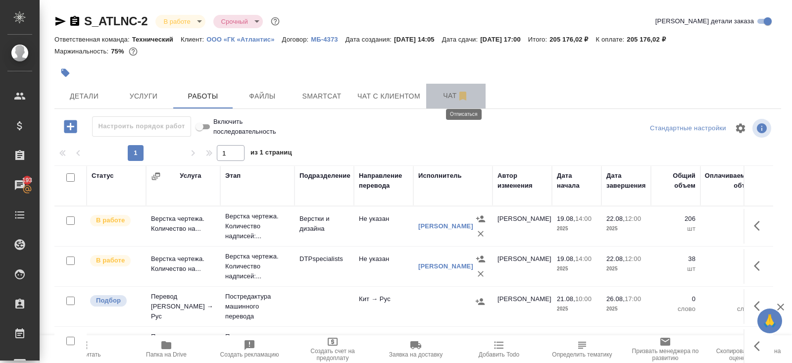
click at [459, 95] on icon "button" at bounding box center [463, 96] width 12 height 12
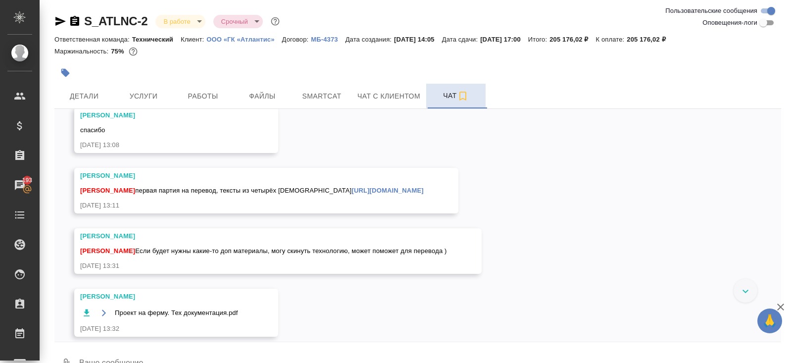
scroll to position [3285, 0]
click at [351, 193] on link "https://drive.awatera.com/f/10164773" at bounding box center [387, 188] width 72 height 7
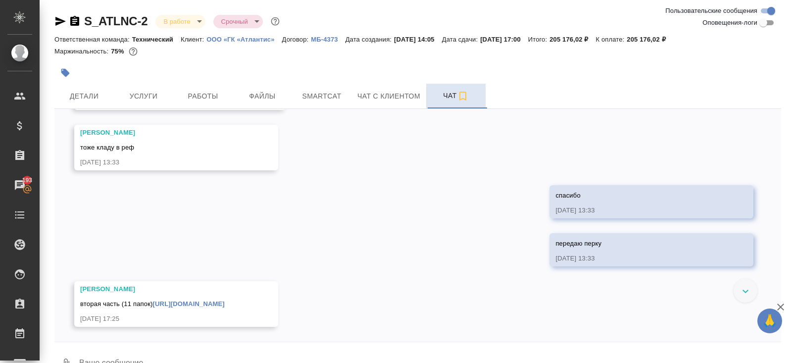
scroll to position [23, 0]
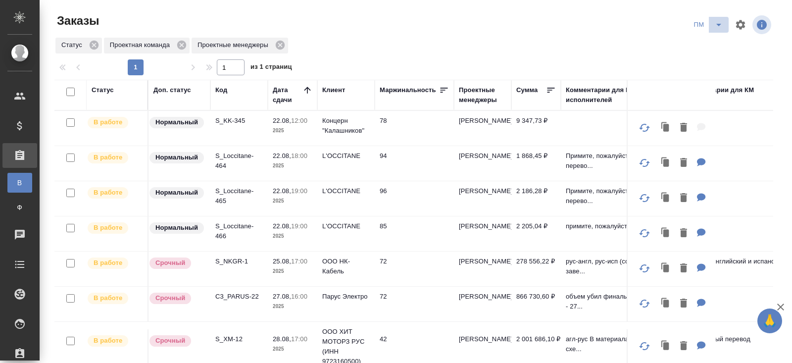
click at [717, 28] on icon "split button" at bounding box center [719, 25] width 12 height 12
click at [717, 44] on li "В работу!" at bounding box center [709, 45] width 50 height 16
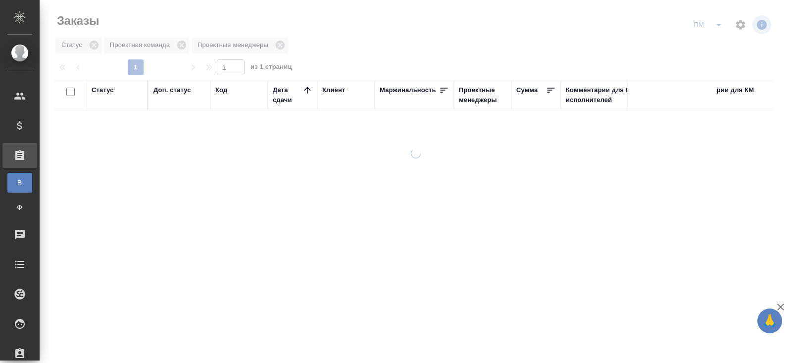
click at [717, 27] on icon "split button" at bounding box center [719, 25] width 12 height 12
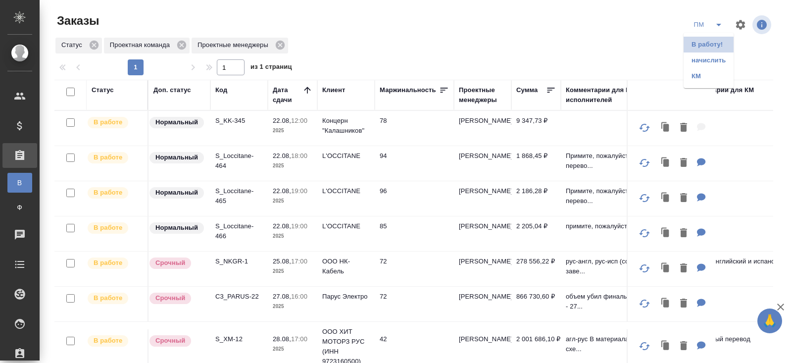
click at [717, 40] on li "В работу!" at bounding box center [709, 45] width 50 height 16
